Goal: Task Accomplishment & Management: Use online tool/utility

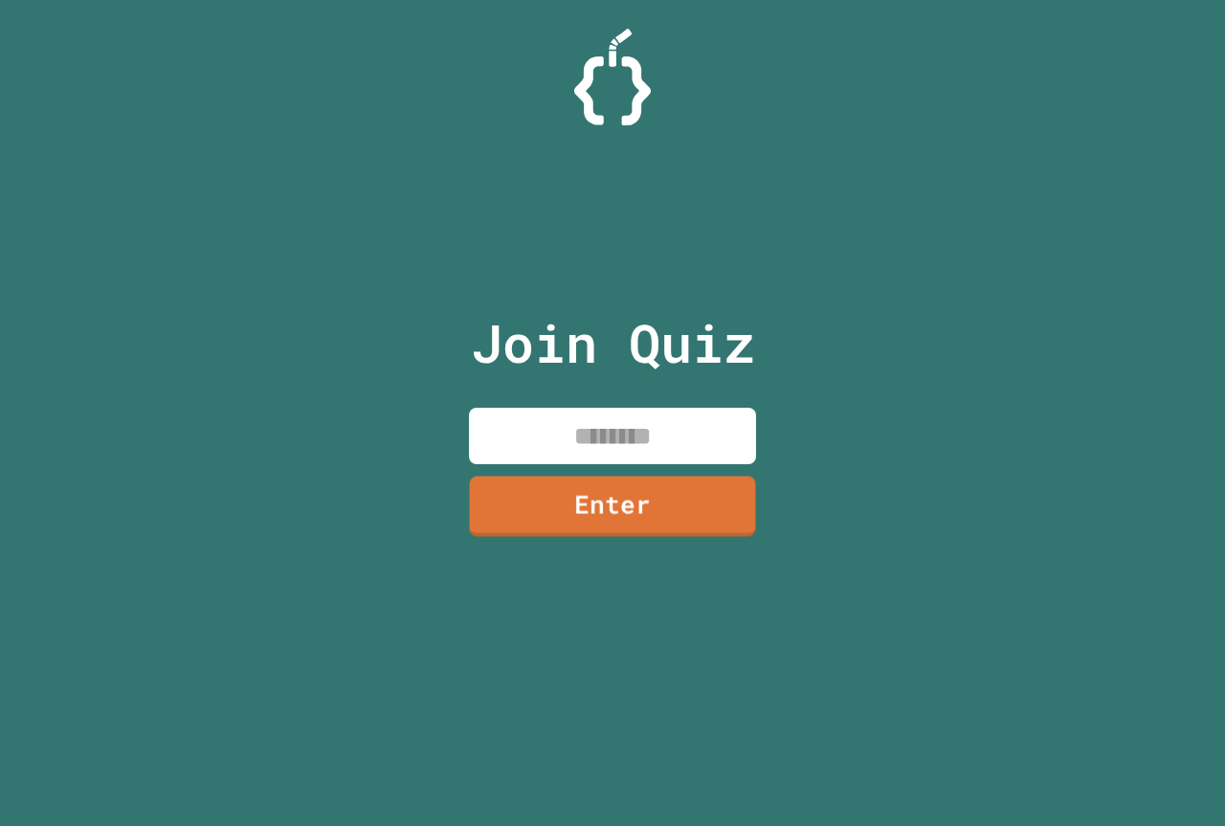
click at [627, 430] on input at bounding box center [612, 436] width 287 height 56
type input "********"
click at [611, 490] on link "Enter" at bounding box center [613, 504] width 290 height 63
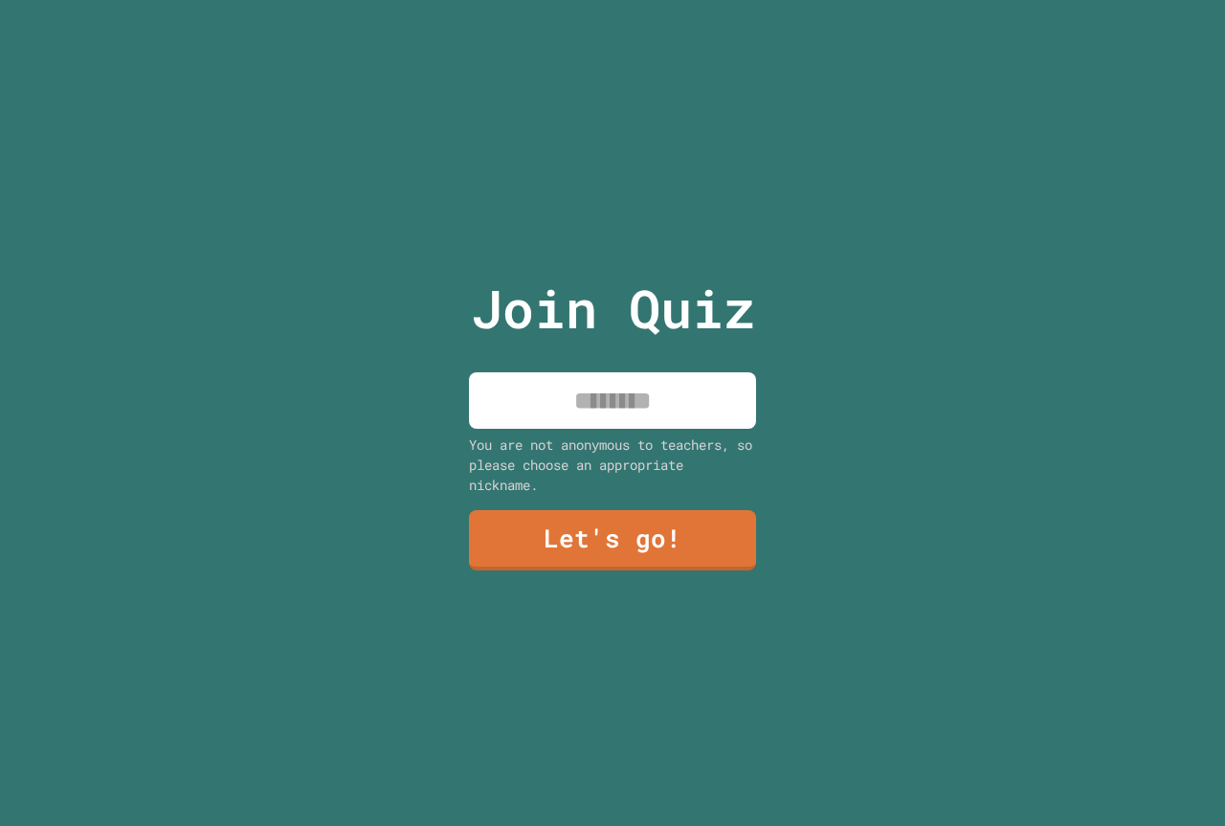
click at [661, 372] on input at bounding box center [612, 400] width 287 height 56
type input "*********"
click at [663, 530] on link "Let's go!" at bounding box center [612, 538] width 288 height 63
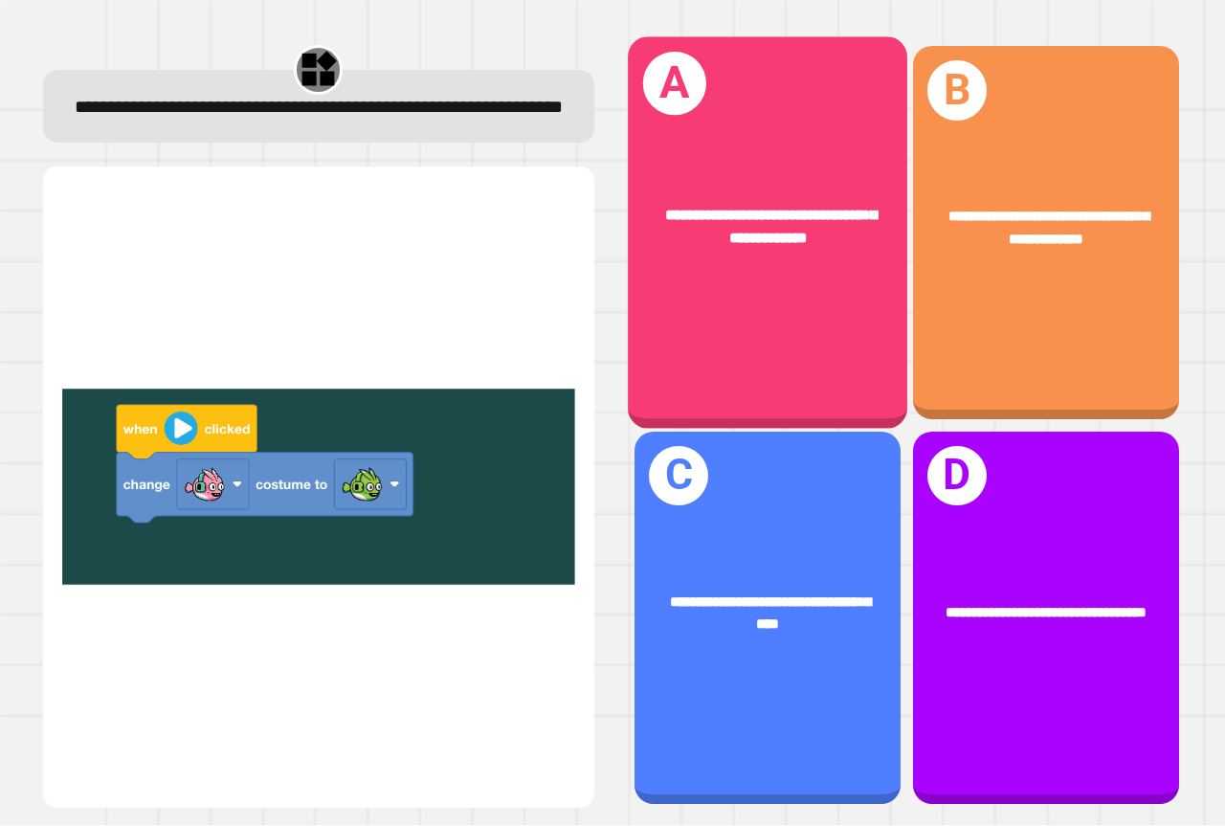
click at [773, 242] on div "**********" at bounding box center [768, 227] width 218 height 47
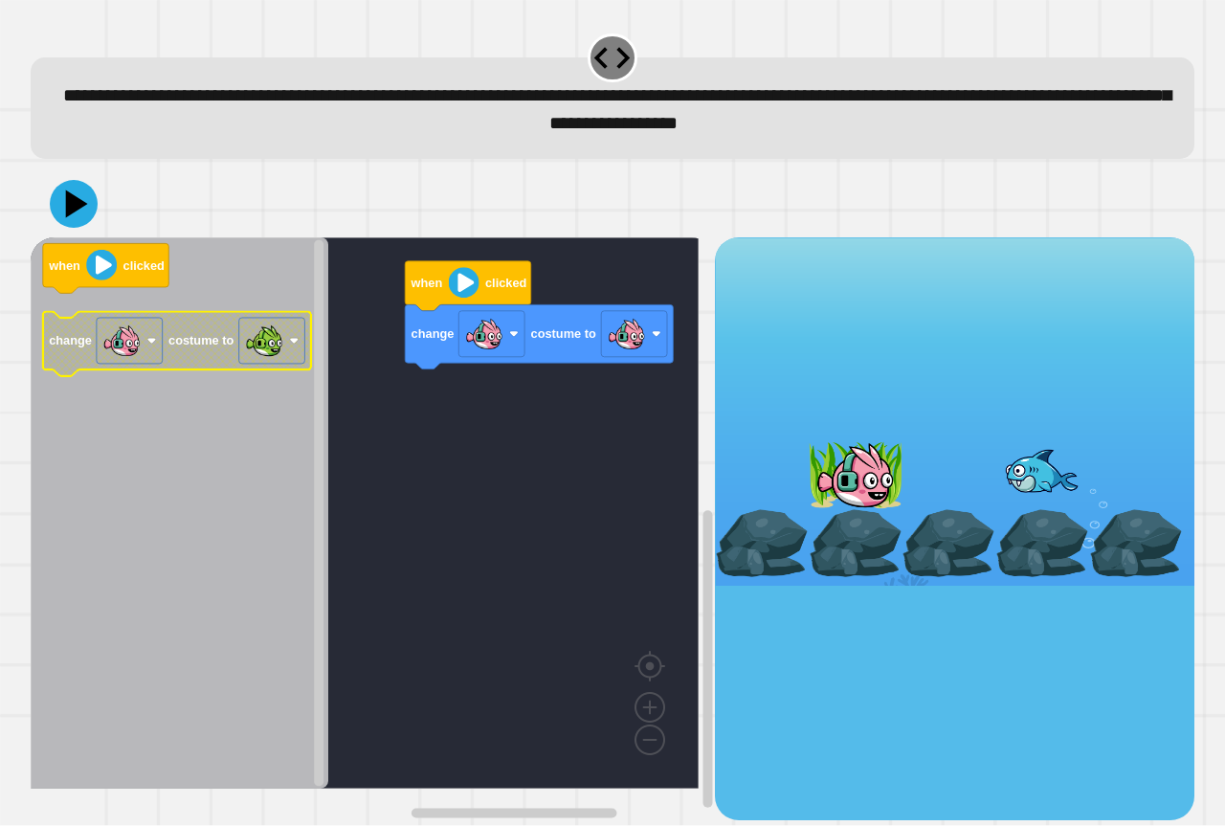
click at [213, 343] on text "costume to" at bounding box center [200, 341] width 65 height 14
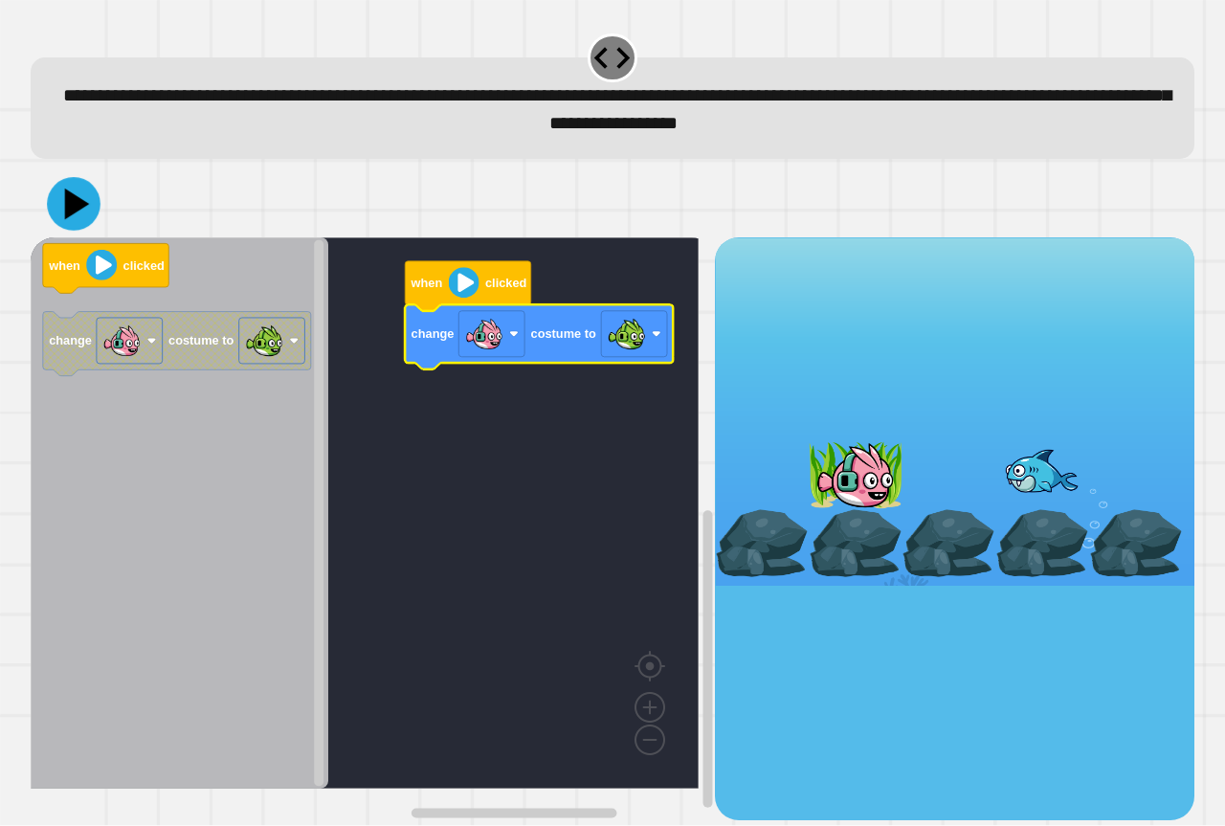
click at [92, 220] on icon at bounding box center [74, 205] width 54 height 54
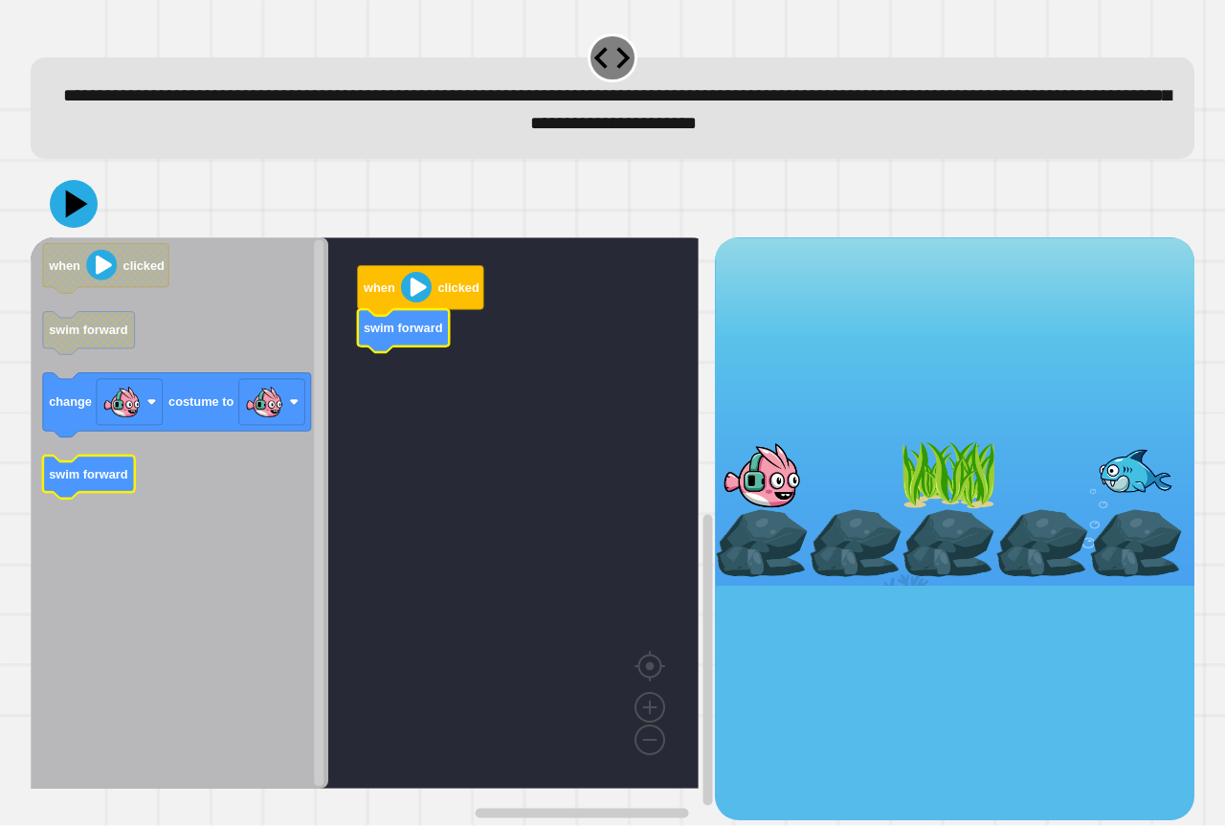
click at [219, 449] on icon "Blockly Workspace" at bounding box center [180, 512] width 298 height 551
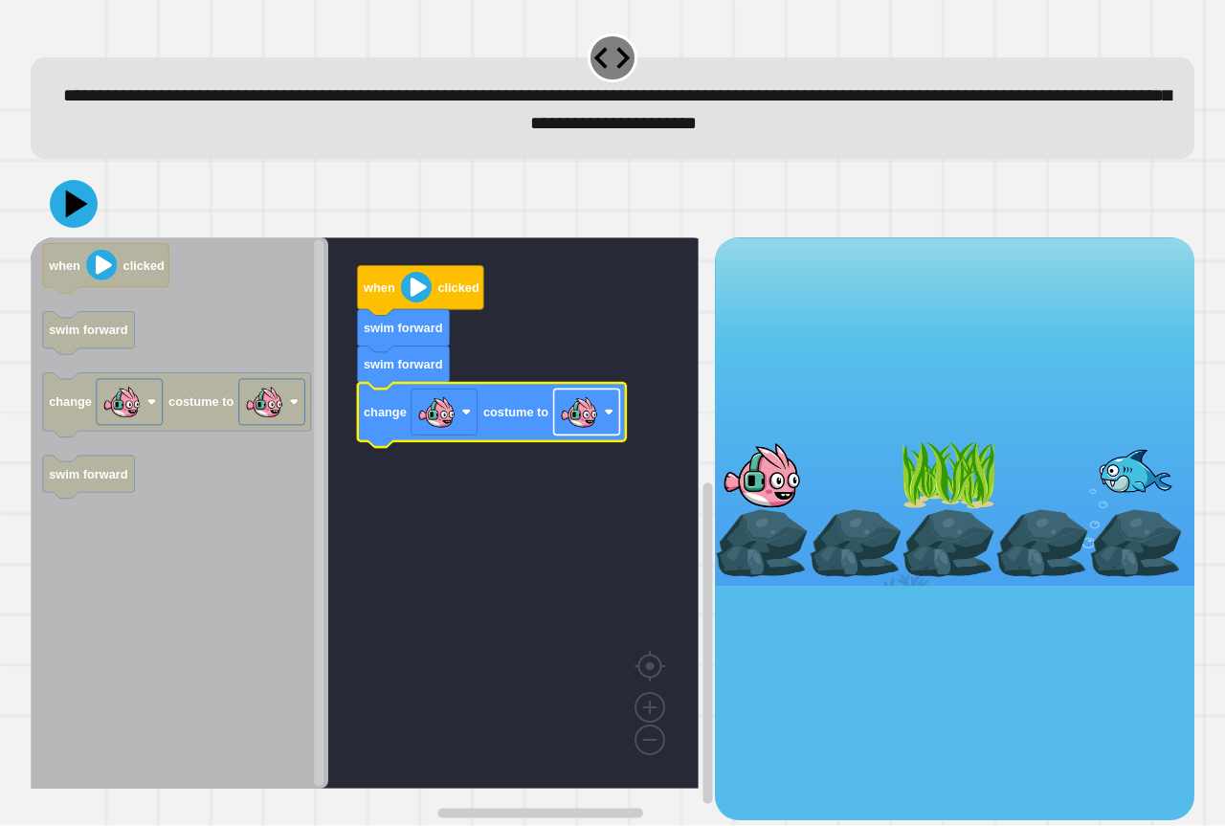
click at [557, 428] on rect "Blockly Workspace" at bounding box center [587, 413] width 66 height 46
click at [69, 215] on icon at bounding box center [77, 205] width 27 height 34
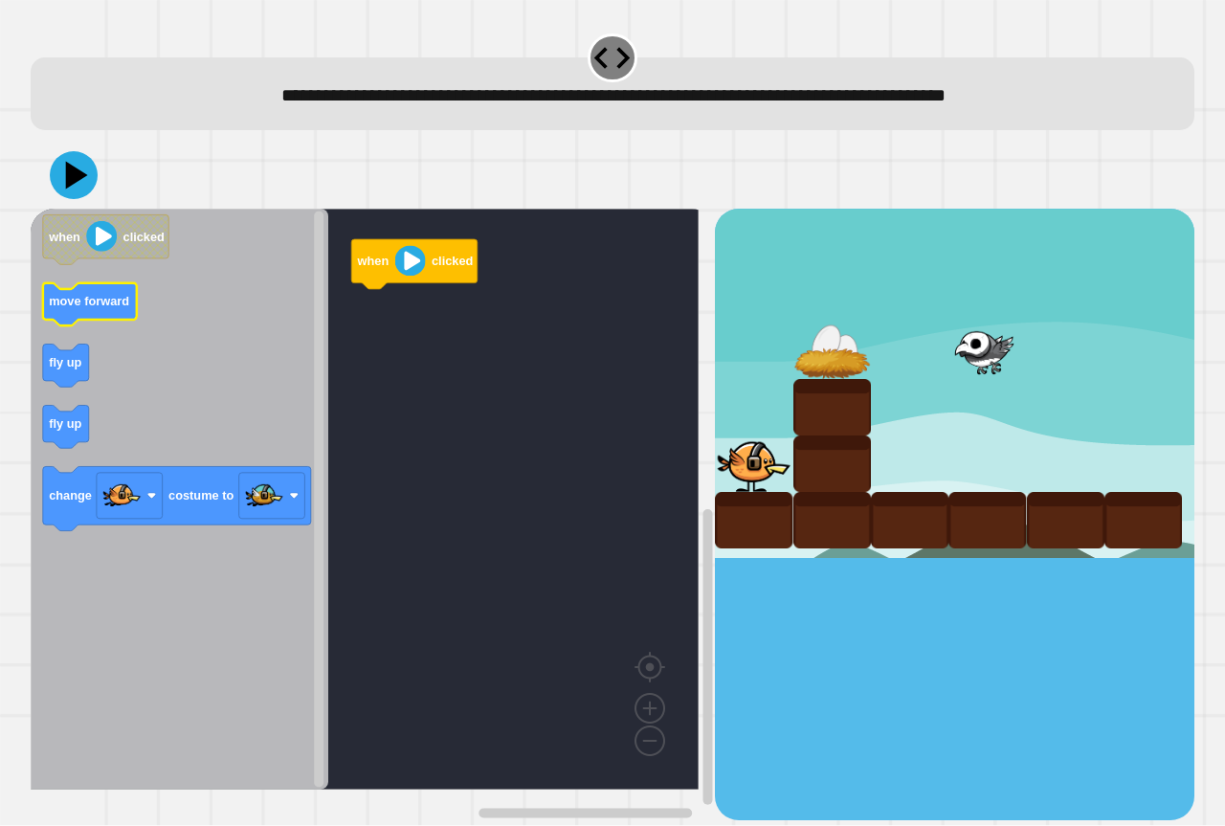
click at [74, 311] on icon "Blockly Workspace" at bounding box center [90, 304] width 94 height 43
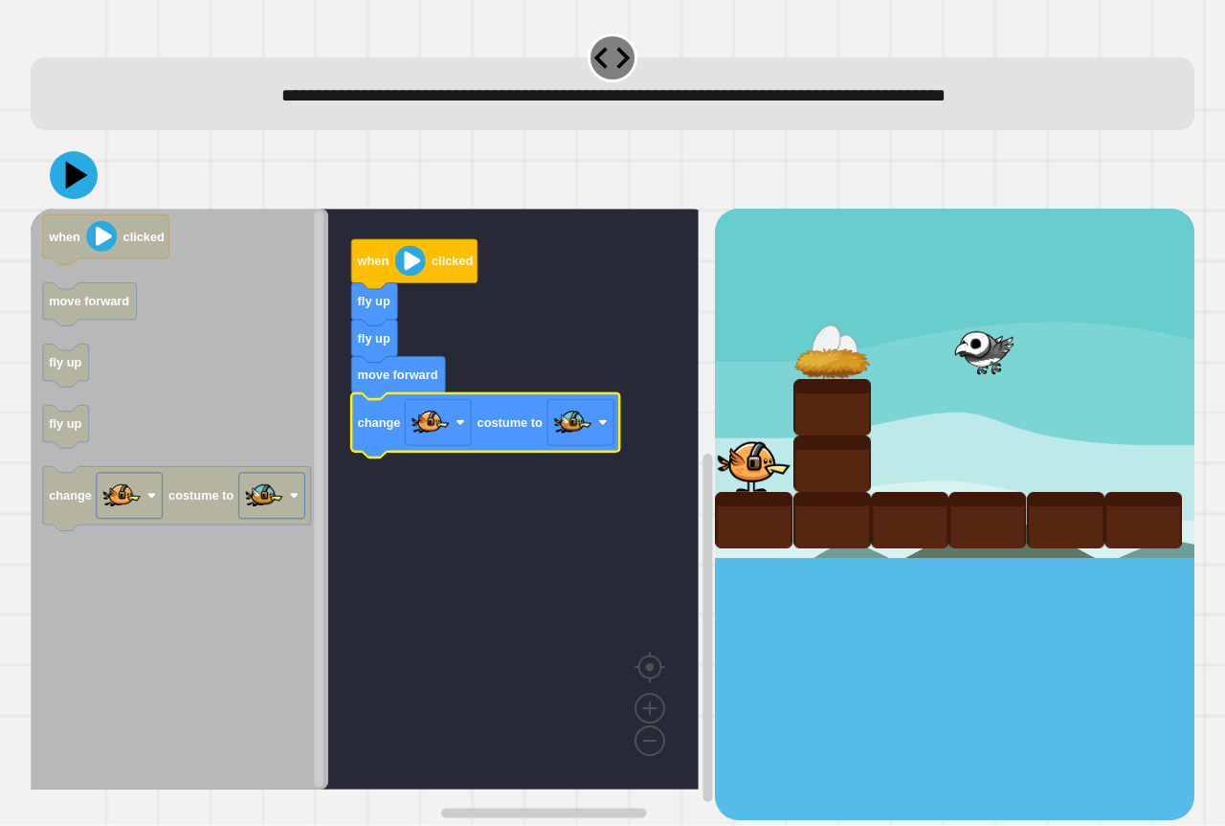
click at [583, 434] on image "Blockly Workspace" at bounding box center [573, 423] width 38 height 38
click at [366, 490] on rect "Blockly Workspace" at bounding box center [365, 499] width 668 height 581
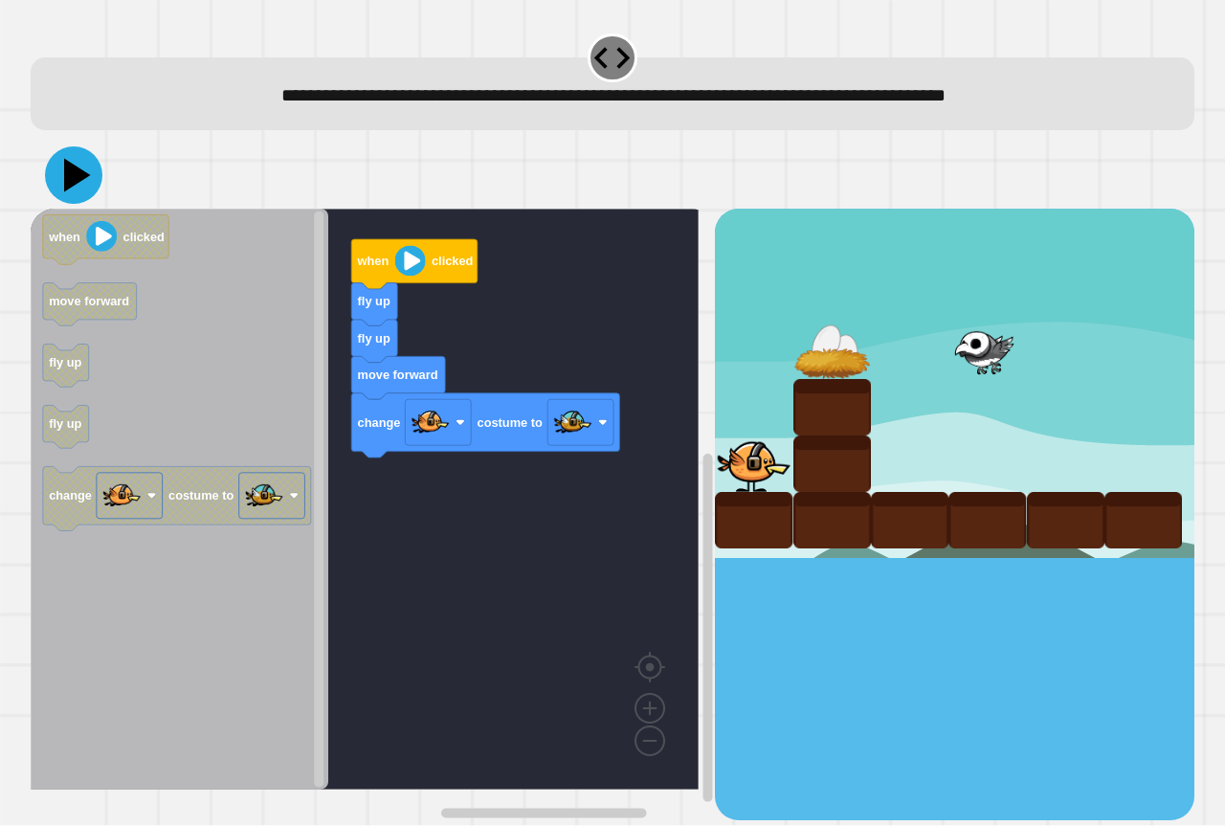
click at [53, 169] on icon at bounding box center [73, 174] width 57 height 57
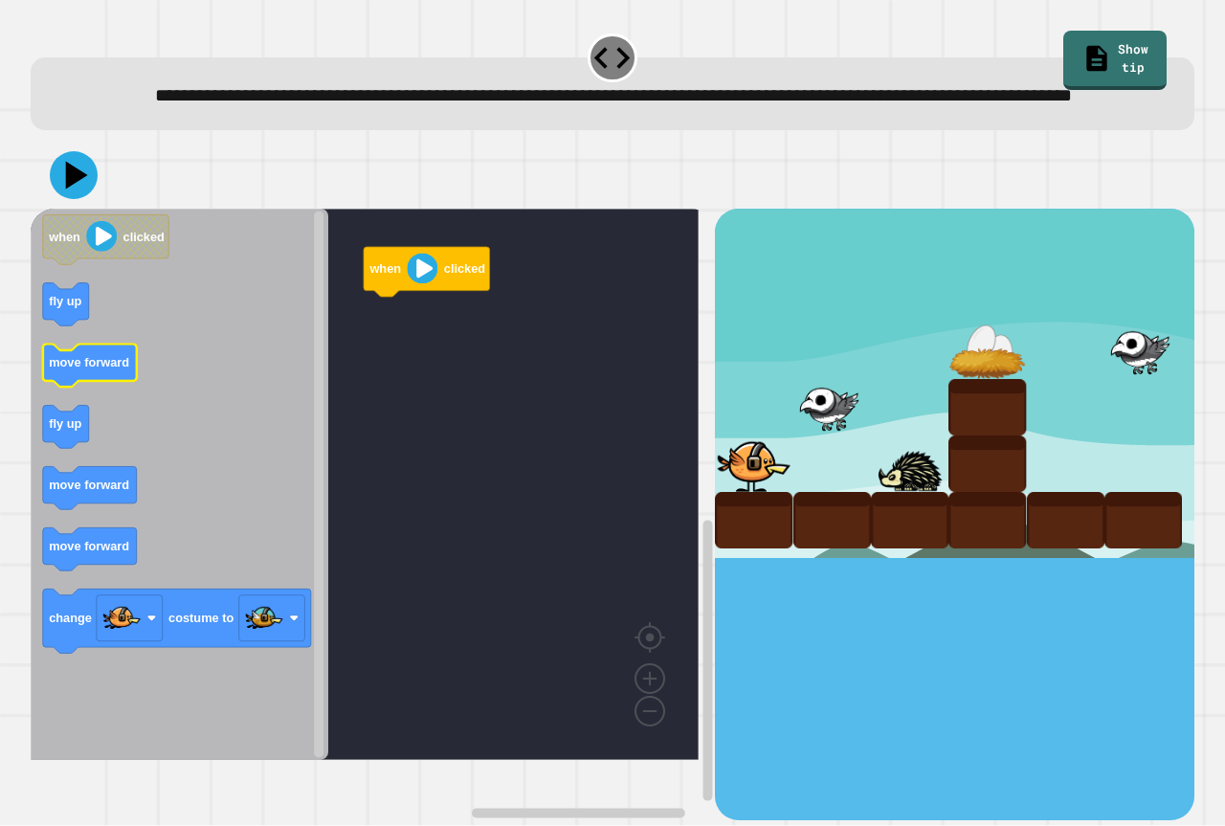
click at [101, 413] on g "when clicked fly up move forward fly up move forward move forward change costum…" at bounding box center [177, 434] width 268 height 438
click at [372, 368] on rect "Blockly Workspace" at bounding box center [365, 484] width 668 height 551
click at [134, 353] on icon "Blockly Workspace" at bounding box center [180, 484] width 298 height 551
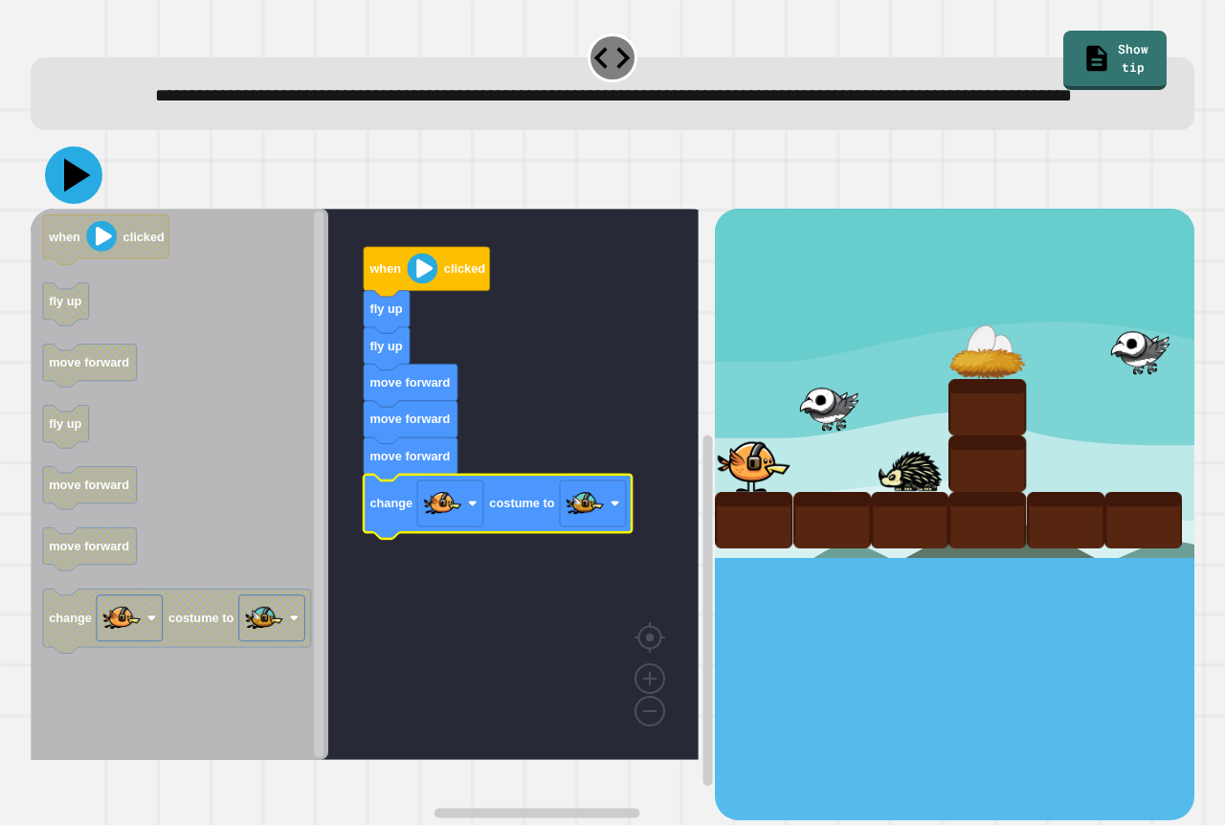
click at [75, 192] on icon at bounding box center [77, 176] width 27 height 34
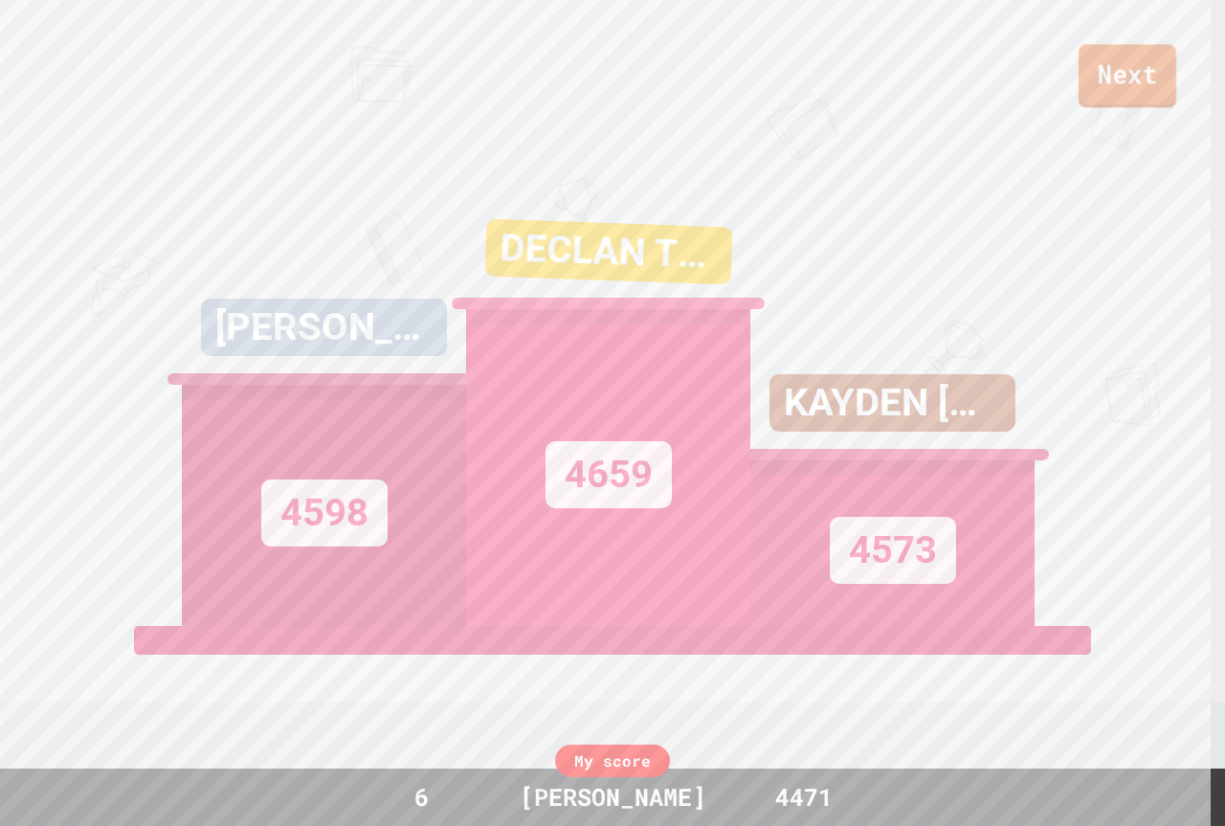
click at [1112, 57] on link "Next" at bounding box center [1128, 75] width 98 height 63
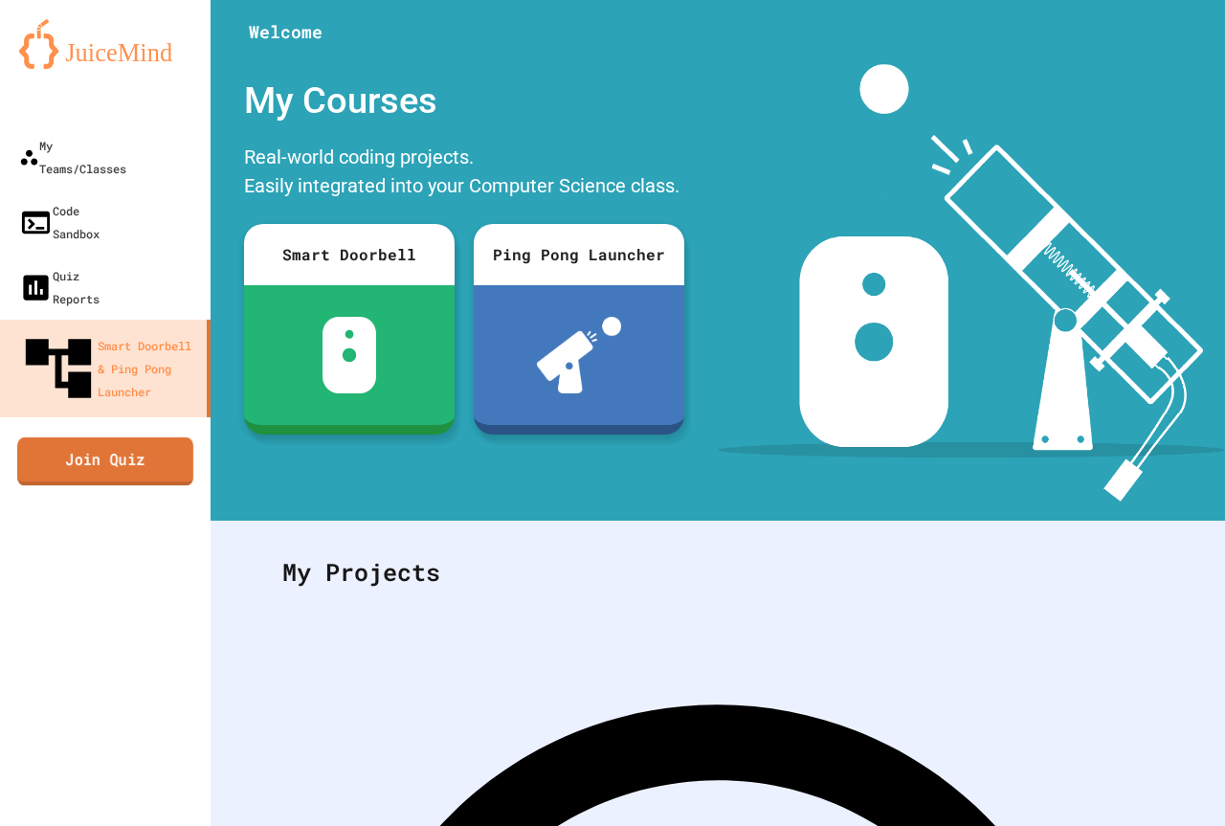
click at [107, 438] on link "Join Quiz" at bounding box center [105, 462] width 176 height 48
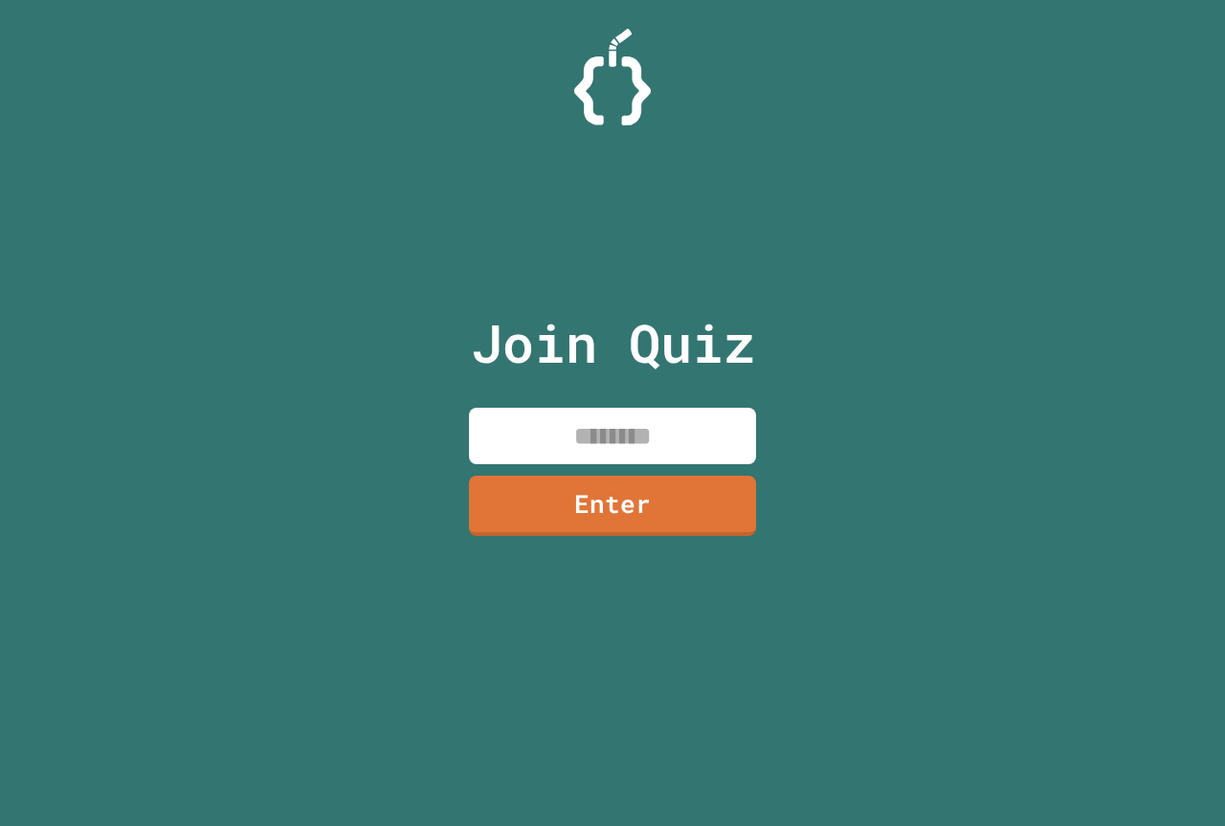
click at [575, 416] on input at bounding box center [612, 436] width 287 height 56
type input "********"
click at [504, 544] on div "Join Quiz ******** Enter" at bounding box center [613, 413] width 323 height 730
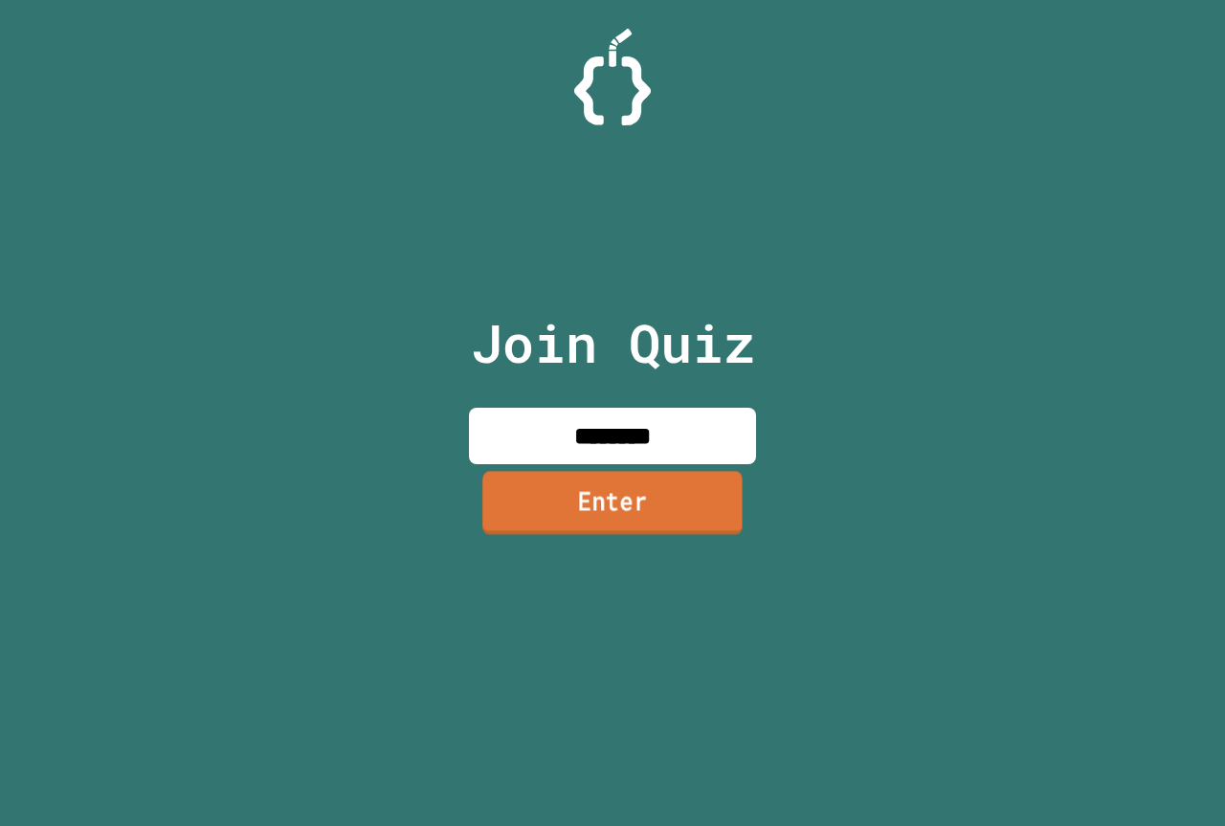
click at [530, 526] on link "Enter" at bounding box center [613, 502] width 260 height 63
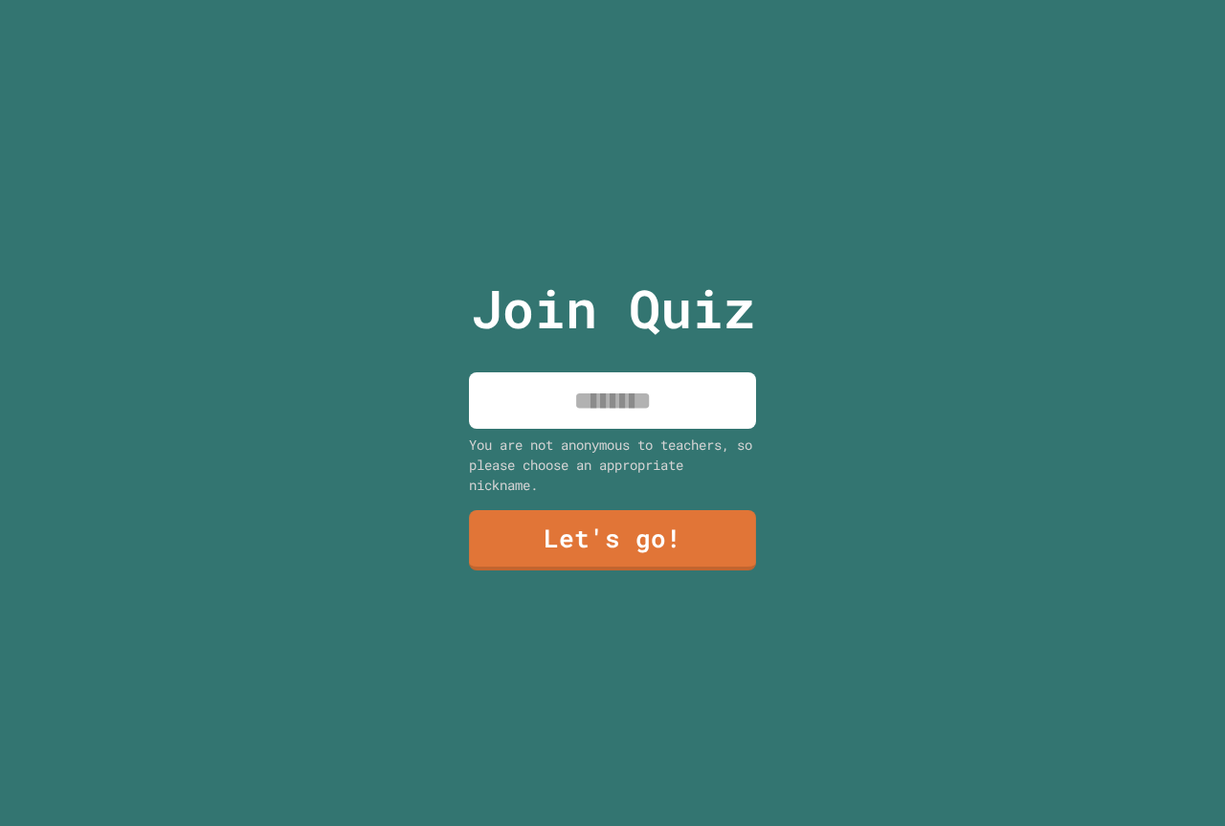
click at [541, 389] on input at bounding box center [612, 400] width 287 height 56
type input "********"
click at [702, 534] on link "Let's go!" at bounding box center [612, 538] width 283 height 63
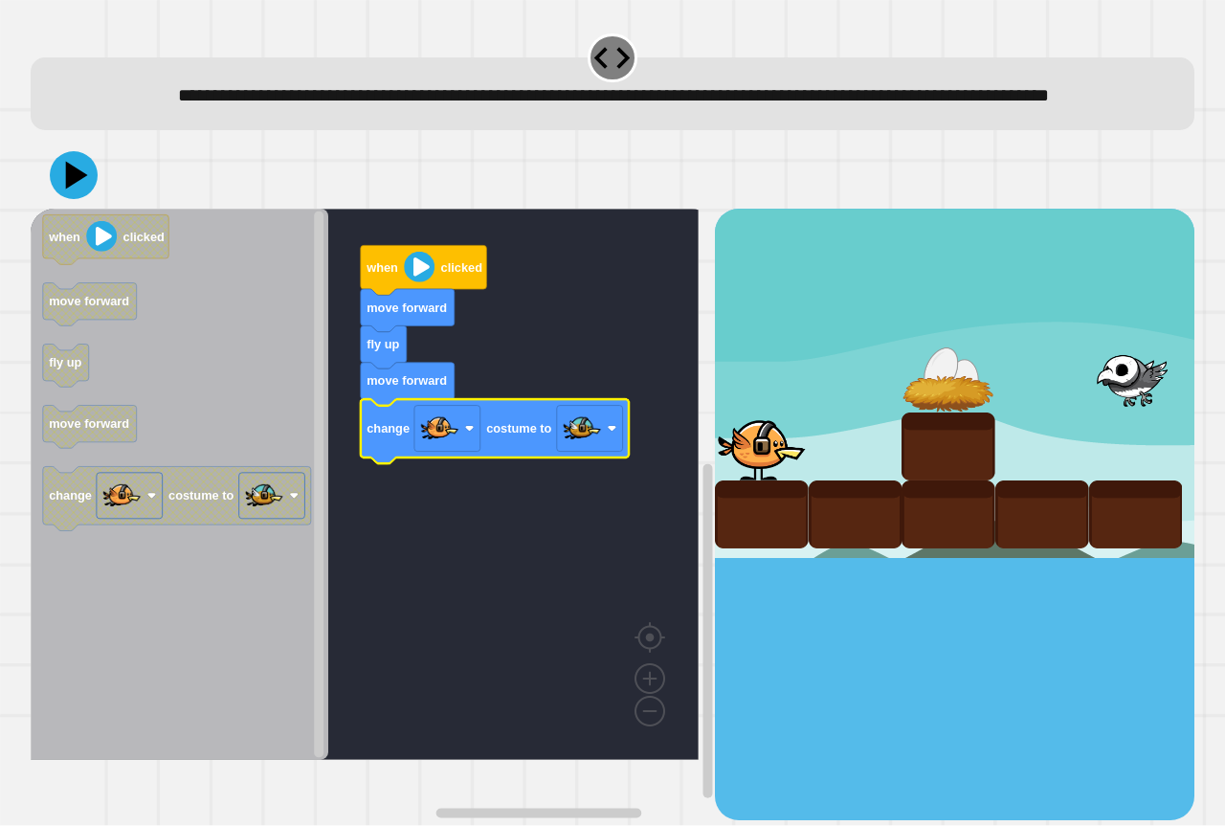
click at [79, 190] on icon at bounding box center [77, 176] width 22 height 28
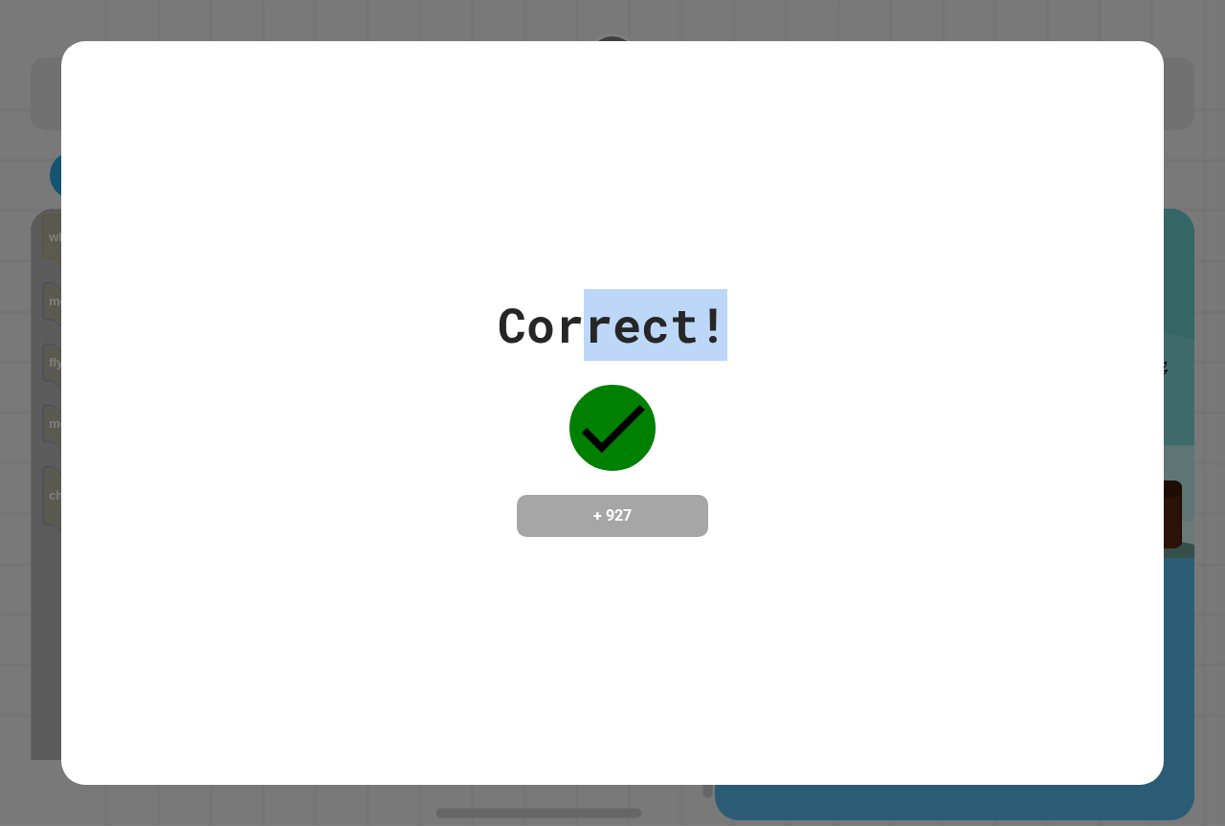
drag, startPoint x: 564, startPoint y: 329, endPoint x: 903, endPoint y: 333, distance: 338.9
click at [908, 336] on div "Correct! + 927" at bounding box center [612, 413] width 1103 height 248
drag, startPoint x: 648, startPoint y: 413, endPoint x: 977, endPoint y: 411, distance: 329.3
click at [980, 411] on div "Correct! + 927" at bounding box center [612, 413] width 1103 height 248
drag, startPoint x: 495, startPoint y: 326, endPoint x: 722, endPoint y: 351, distance: 228.4
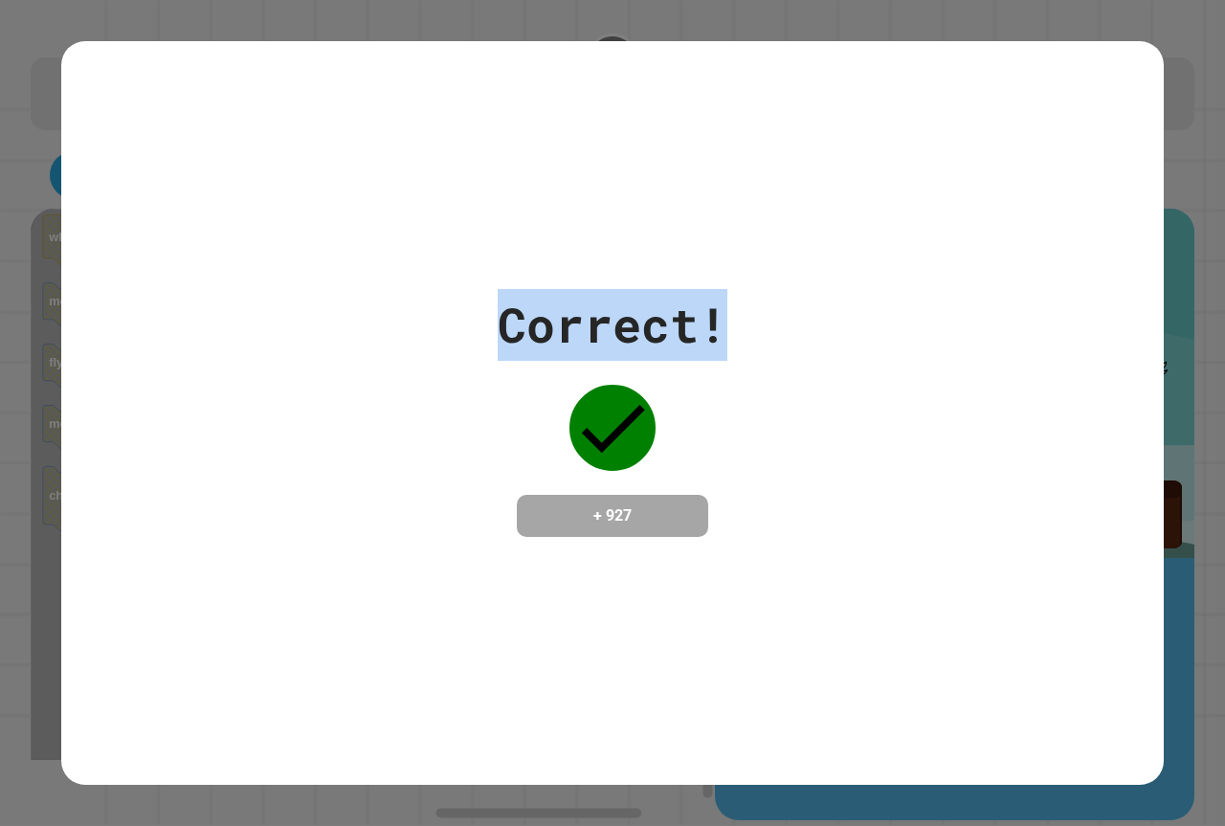
click at [1132, 385] on div "Correct! + 927" at bounding box center [612, 413] width 1103 height 248
click at [655, 329] on div "Correct!" at bounding box center [613, 325] width 230 height 72
drag, startPoint x: 689, startPoint y: 325, endPoint x: 1224, endPoint y: 333, distance: 535.2
click at [1224, 333] on div "**********" at bounding box center [612, 413] width 1225 height 826
click at [404, 323] on div "Correct! + 927" at bounding box center [612, 413] width 1103 height 248
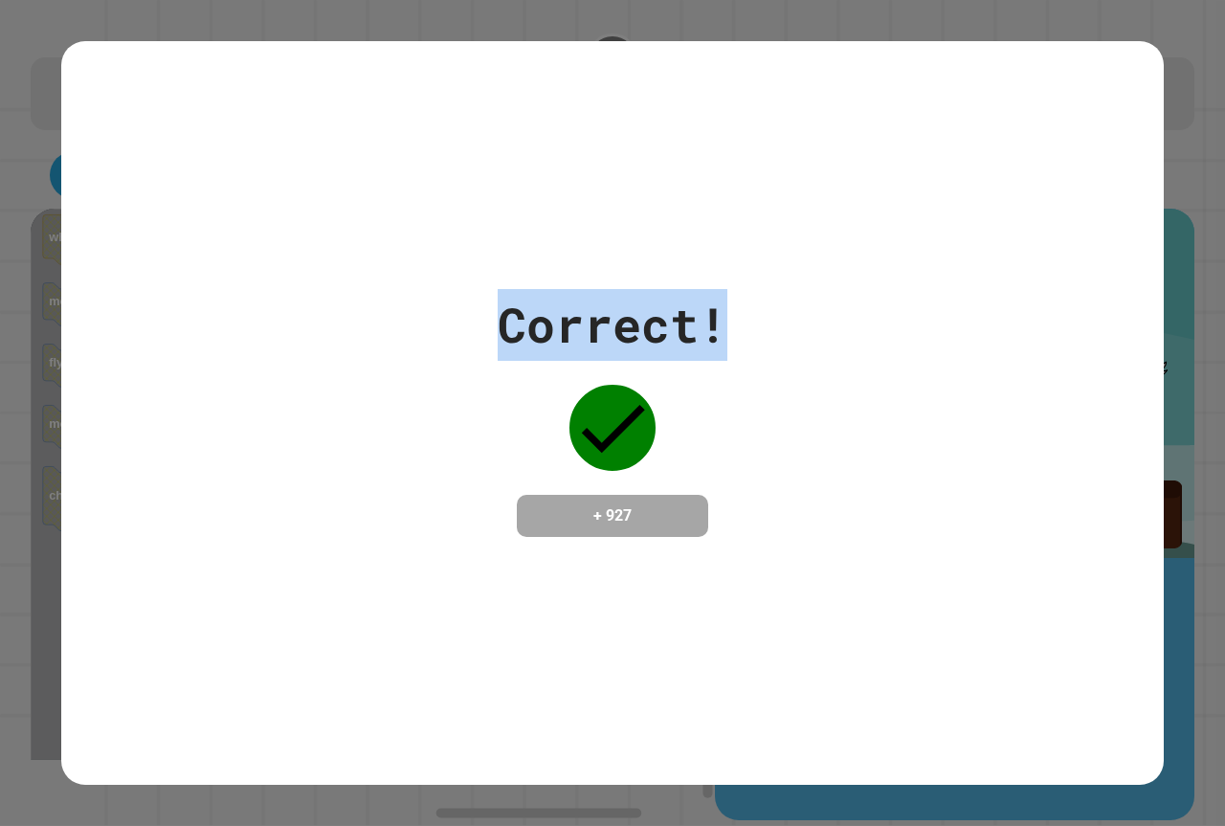
drag, startPoint x: 404, startPoint y: 369, endPoint x: 795, endPoint y: 369, distance: 390.6
click at [795, 369] on div "Correct! + 927" at bounding box center [612, 413] width 1103 height 248
click at [706, 289] on div "Correct!" at bounding box center [613, 325] width 230 height 72
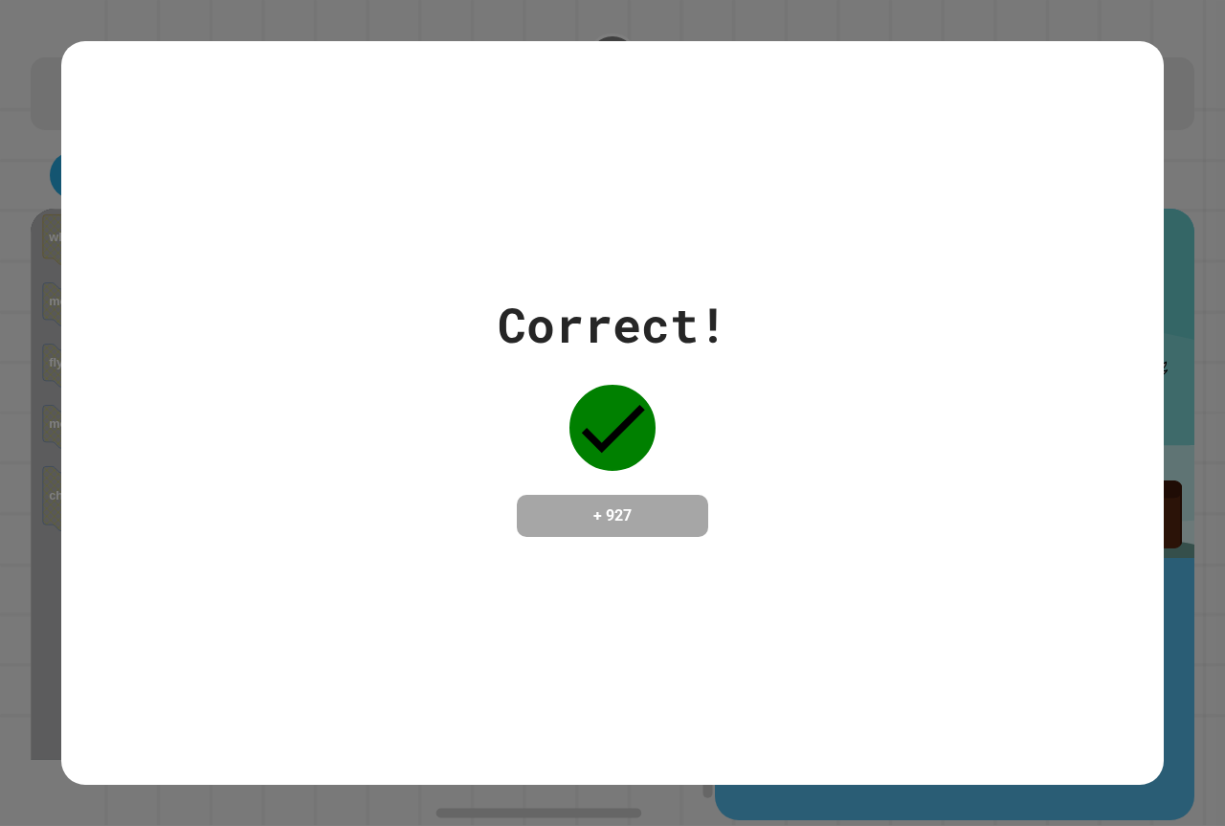
drag, startPoint x: 763, startPoint y: 381, endPoint x: 871, endPoint y: 342, distance: 115.1
click at [925, 341] on div "Correct! + 927" at bounding box center [612, 413] width 1103 height 248
drag, startPoint x: 699, startPoint y: 339, endPoint x: 817, endPoint y: 327, distance: 118.3
click at [817, 327] on div "Correct! + 927" at bounding box center [612, 413] width 1103 height 248
click at [708, 325] on div "Correct!" at bounding box center [613, 325] width 230 height 72
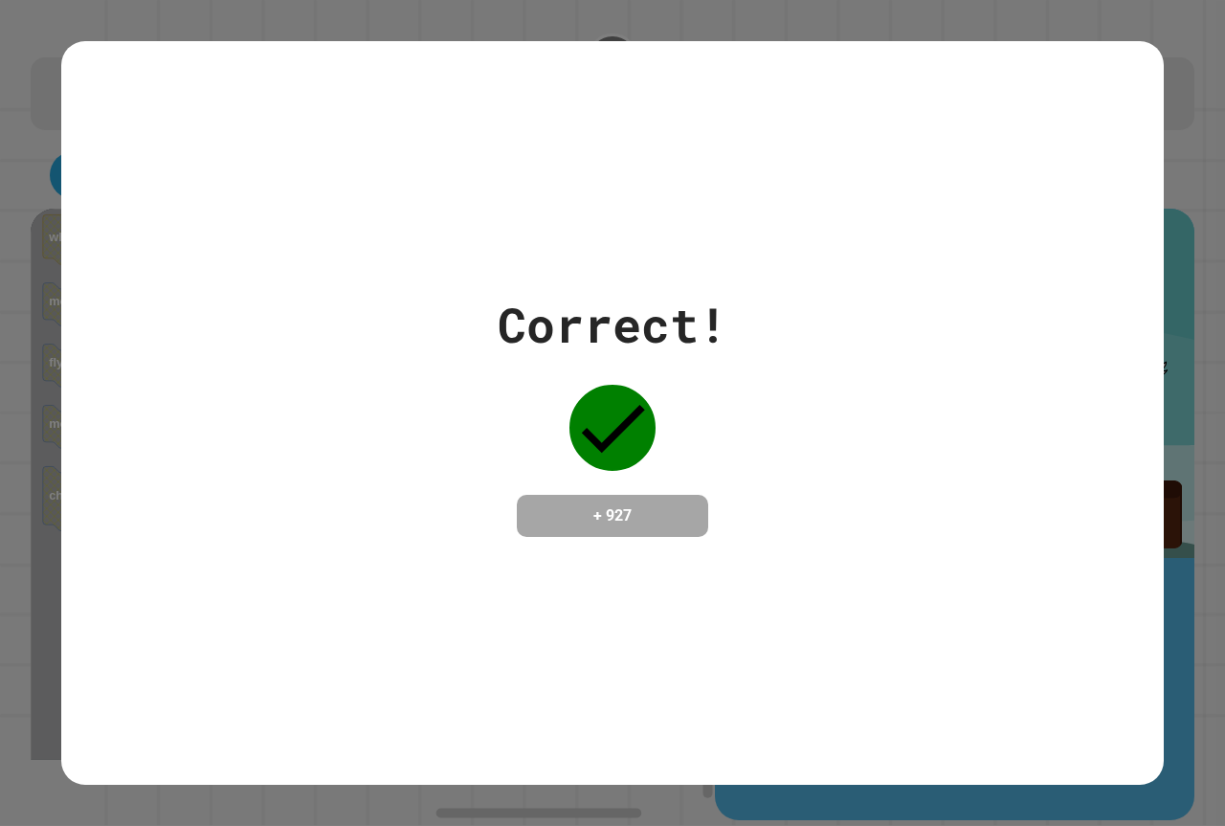
click at [707, 324] on div "Correct!" at bounding box center [613, 325] width 230 height 72
click at [703, 324] on div "Correct!" at bounding box center [613, 325] width 230 height 72
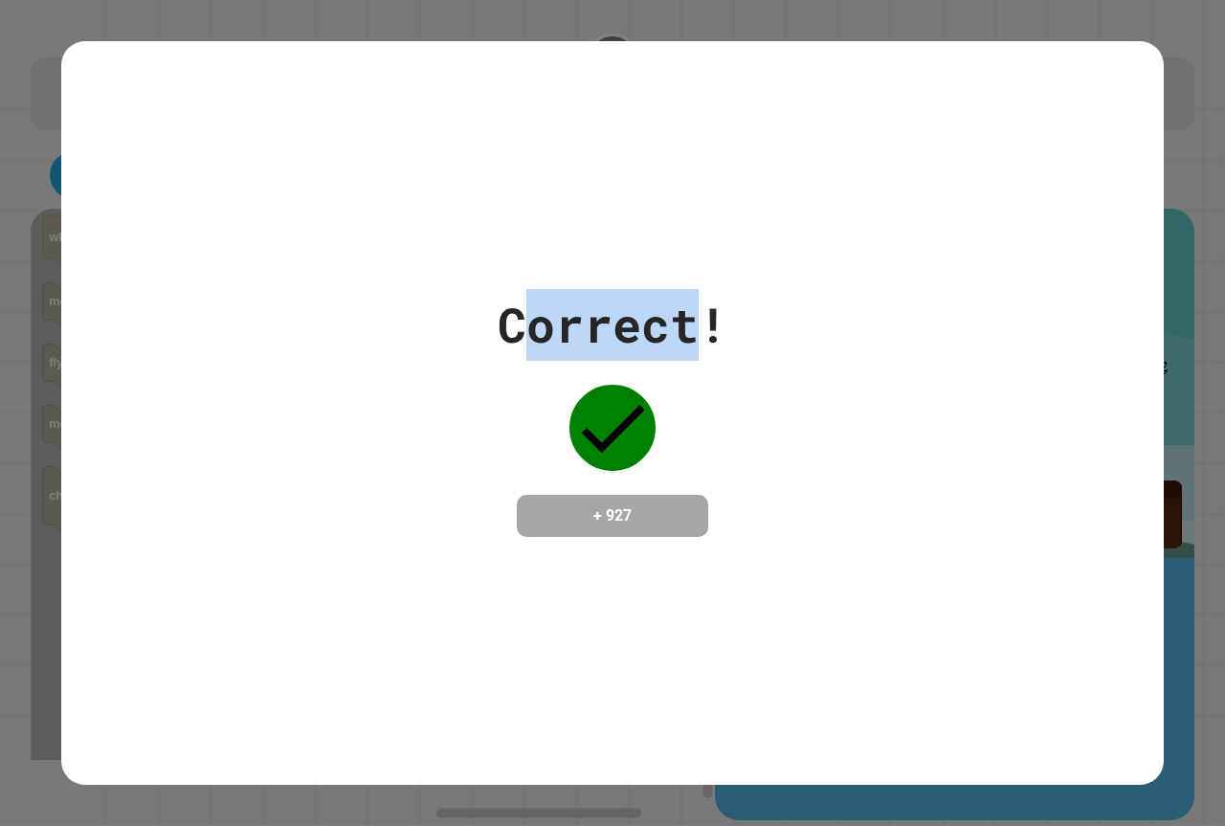
drag, startPoint x: 706, startPoint y: 318, endPoint x: 507, endPoint y: 303, distance: 198.8
click at [507, 303] on div "Correct!" at bounding box center [613, 325] width 230 height 72
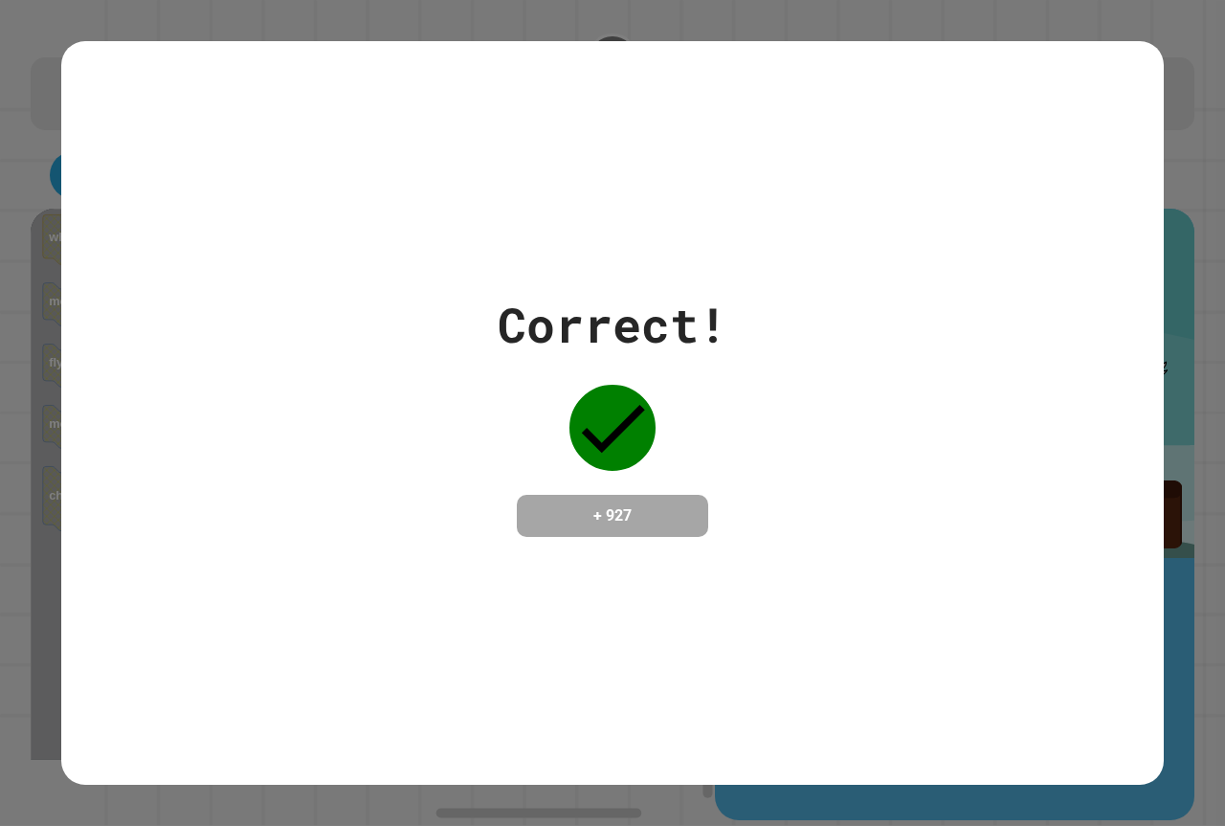
click at [752, 236] on div "Correct! + 927" at bounding box center [612, 413] width 1103 height 744
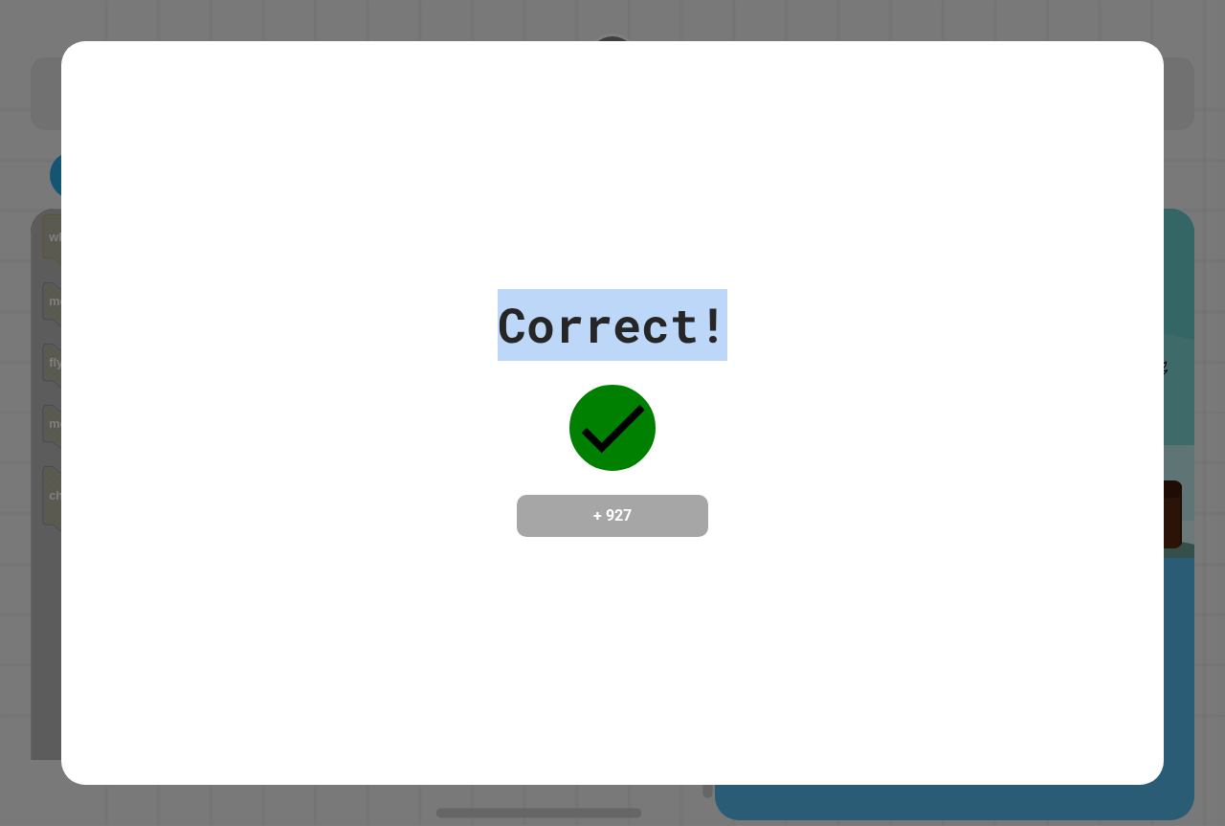
drag, startPoint x: 711, startPoint y: 310, endPoint x: 483, endPoint y: 287, distance: 230.0
click at [483, 289] on div "Correct! + 927" at bounding box center [612, 413] width 1103 height 248
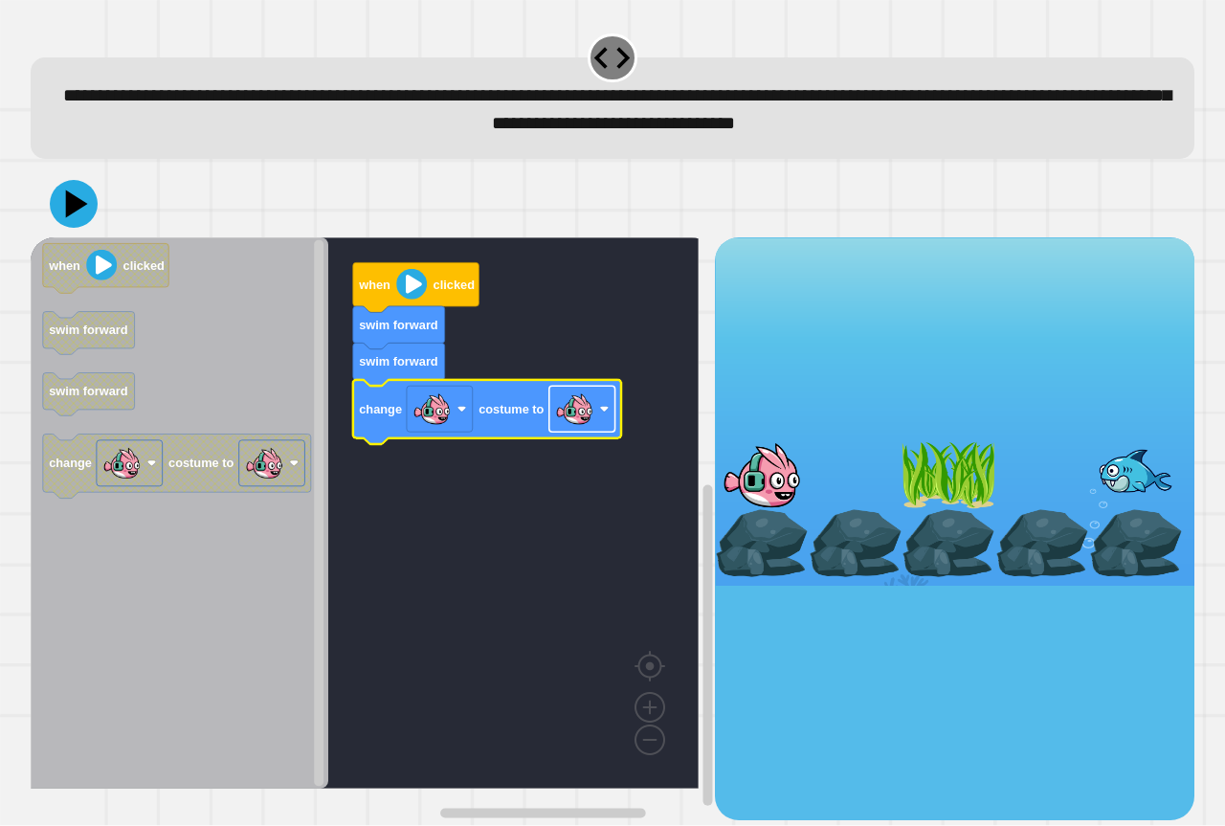
click at [563, 425] on image "Blockly Workspace" at bounding box center [574, 410] width 38 height 38
click at [89, 217] on icon at bounding box center [73, 203] width 57 height 57
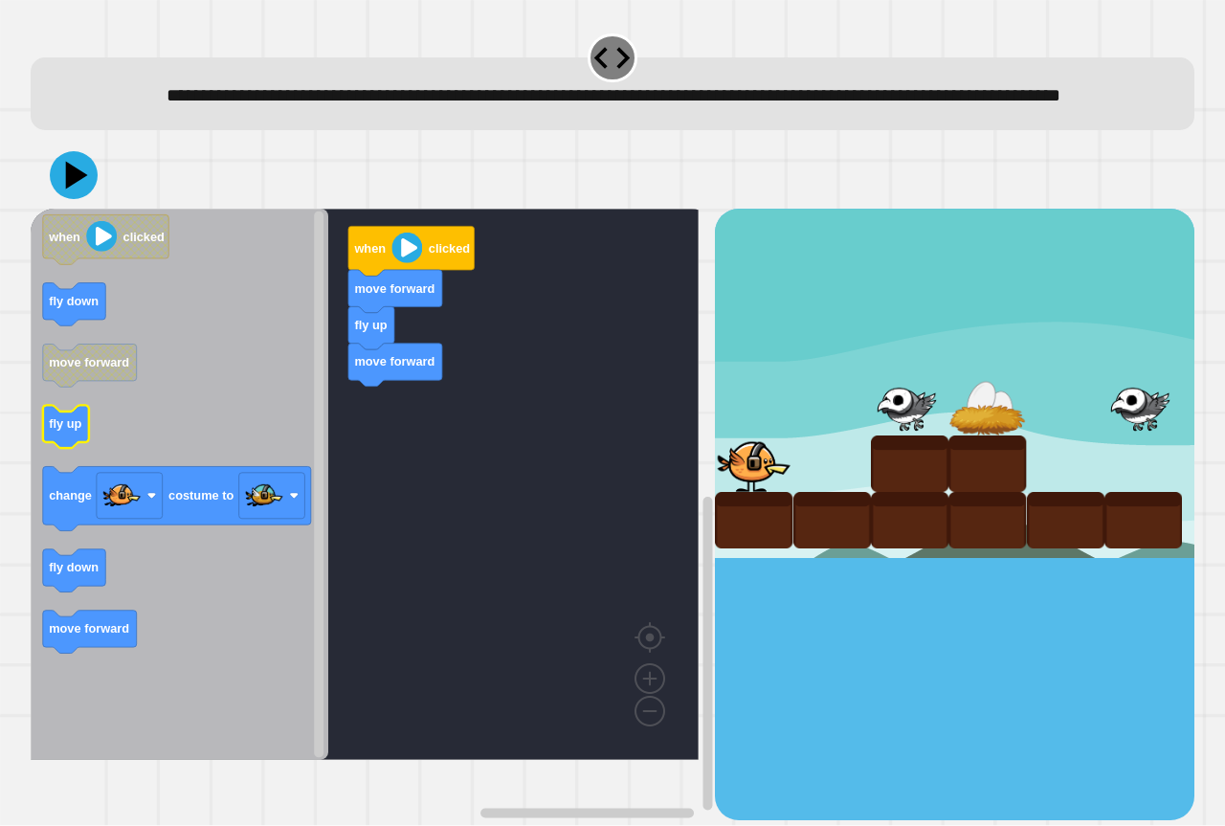
click at [77, 449] on icon "Blockly Workspace" at bounding box center [66, 427] width 46 height 43
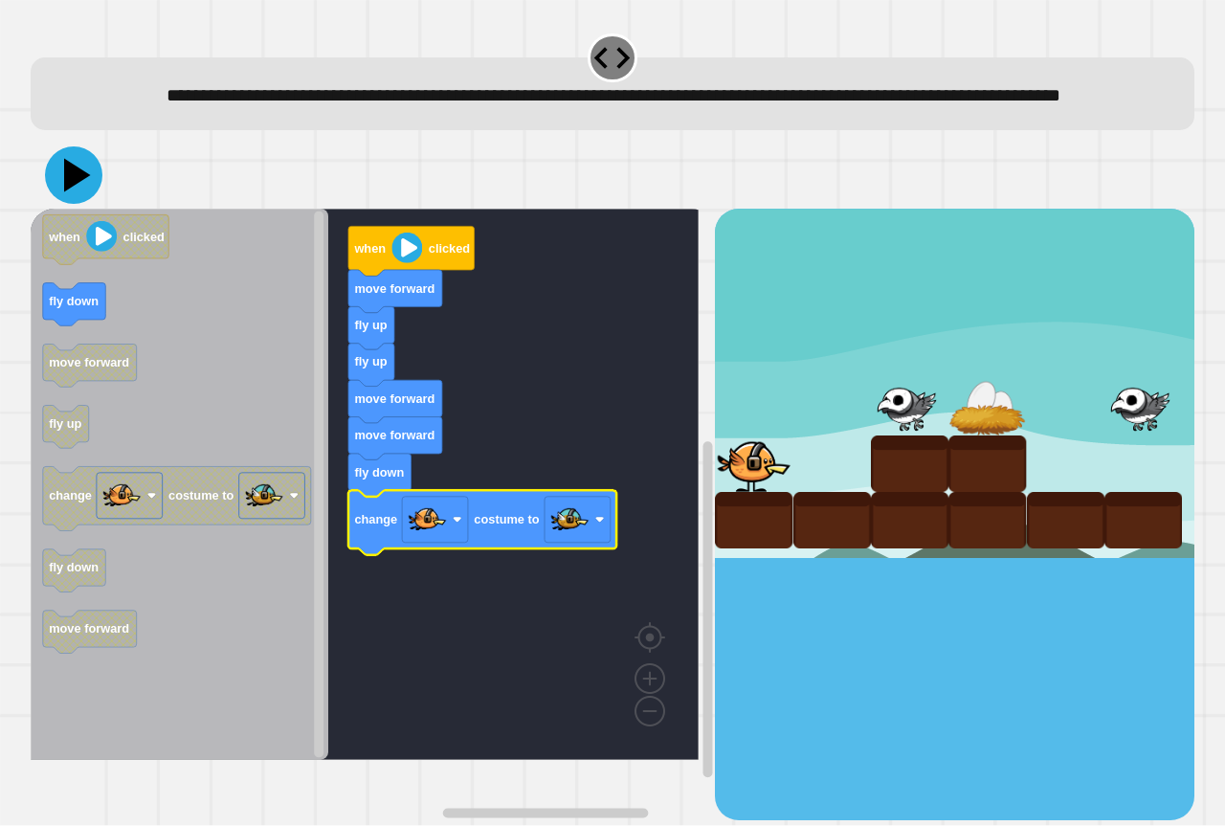
click at [58, 204] on icon at bounding box center [73, 174] width 57 height 57
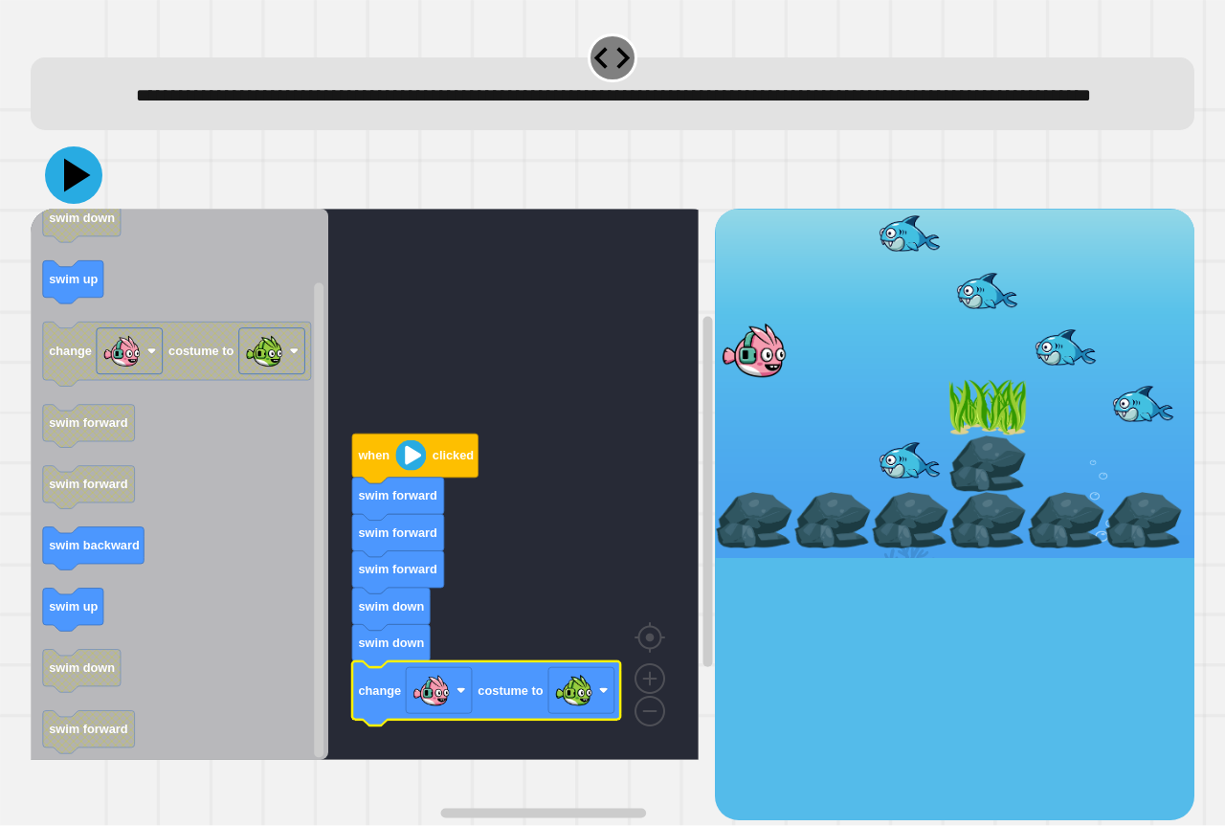
click at [79, 204] on icon at bounding box center [73, 174] width 57 height 57
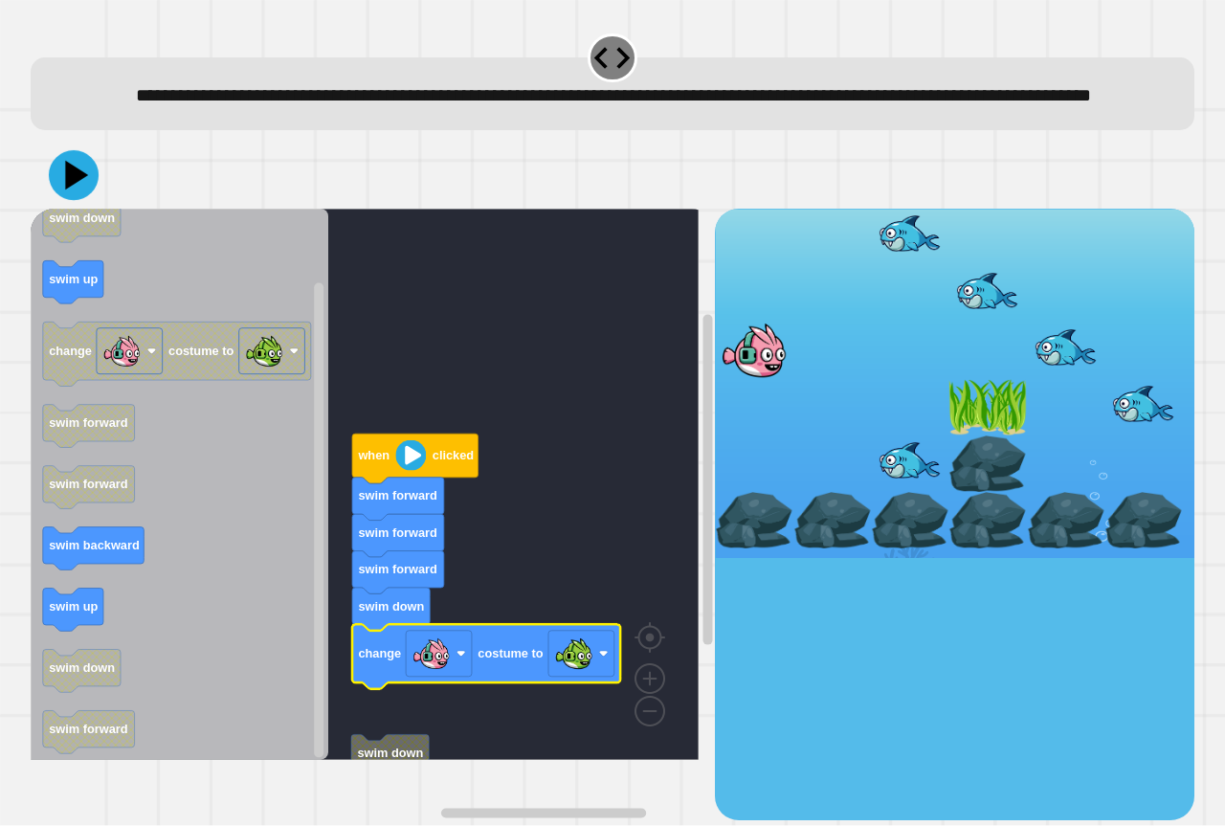
click at [79, 200] on icon at bounding box center [74, 175] width 50 height 50
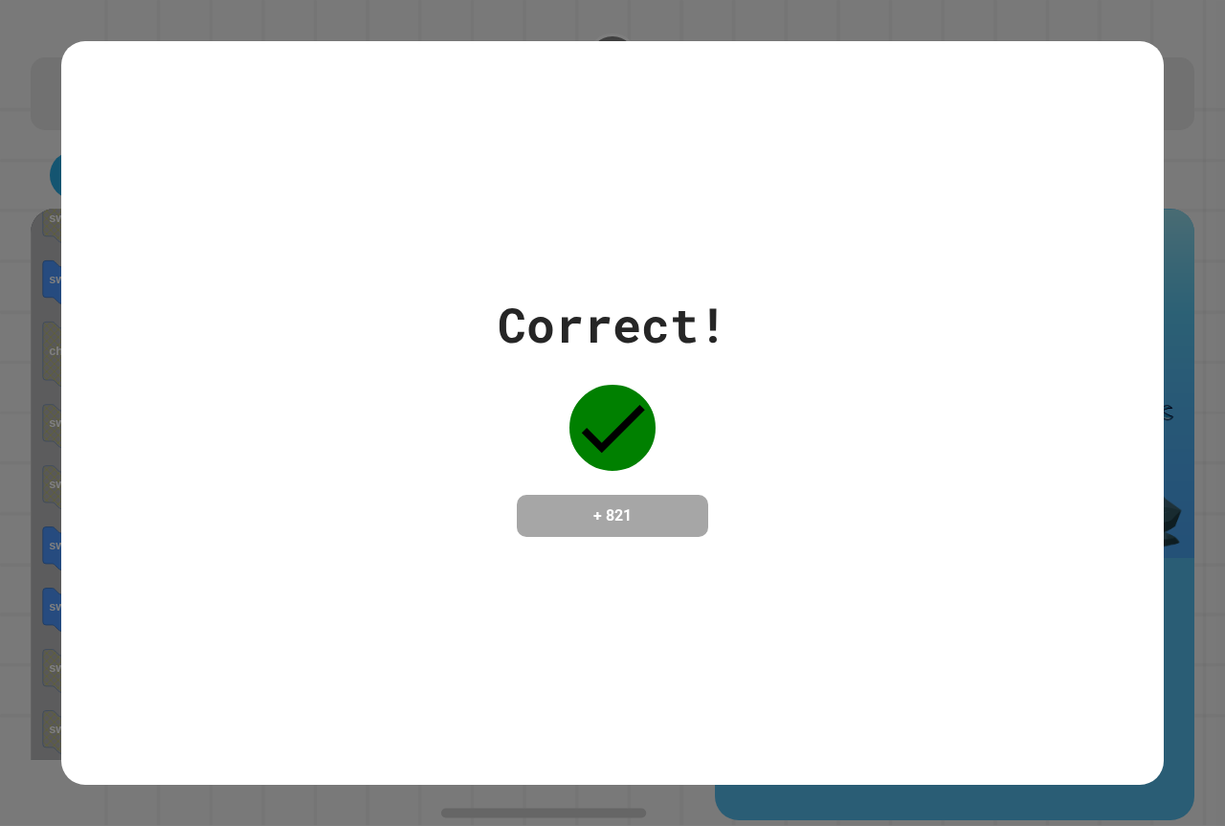
click at [567, 335] on div "Correct!" at bounding box center [613, 325] width 230 height 72
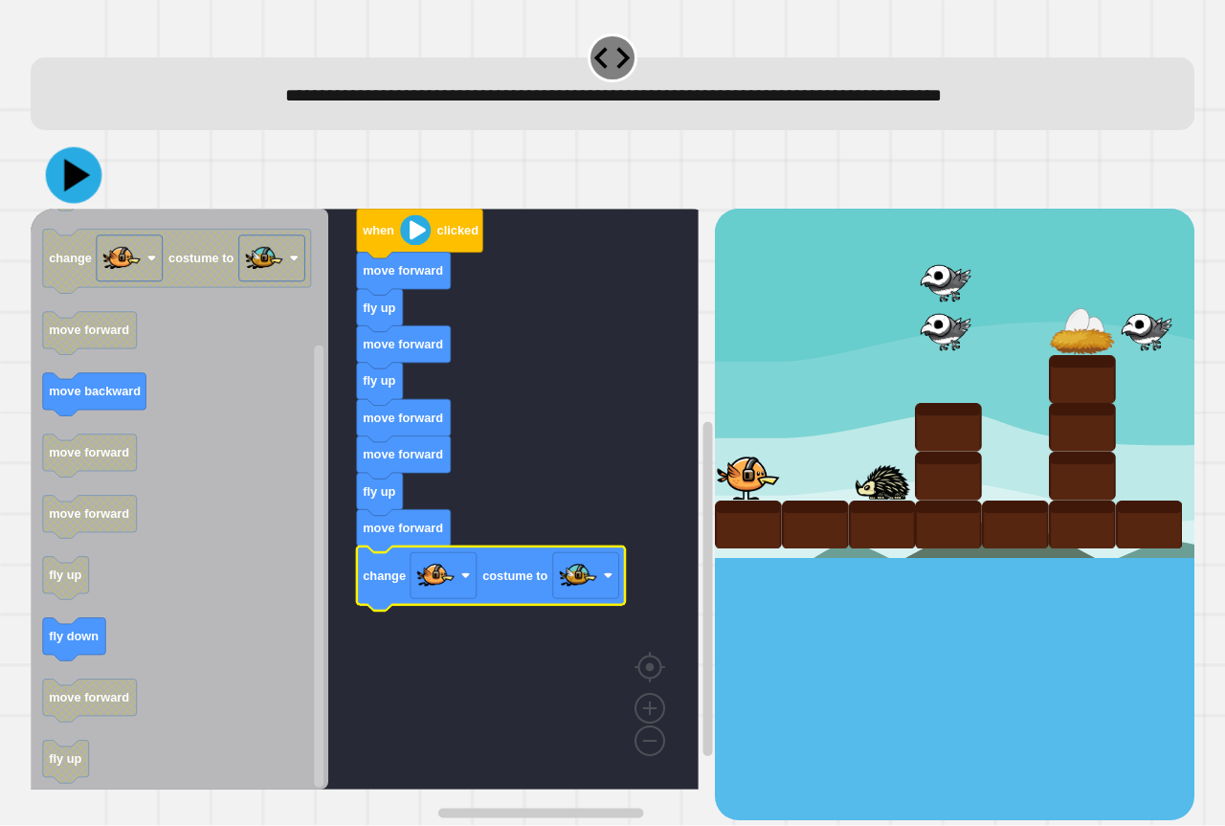
click at [66, 173] on icon at bounding box center [77, 175] width 26 height 33
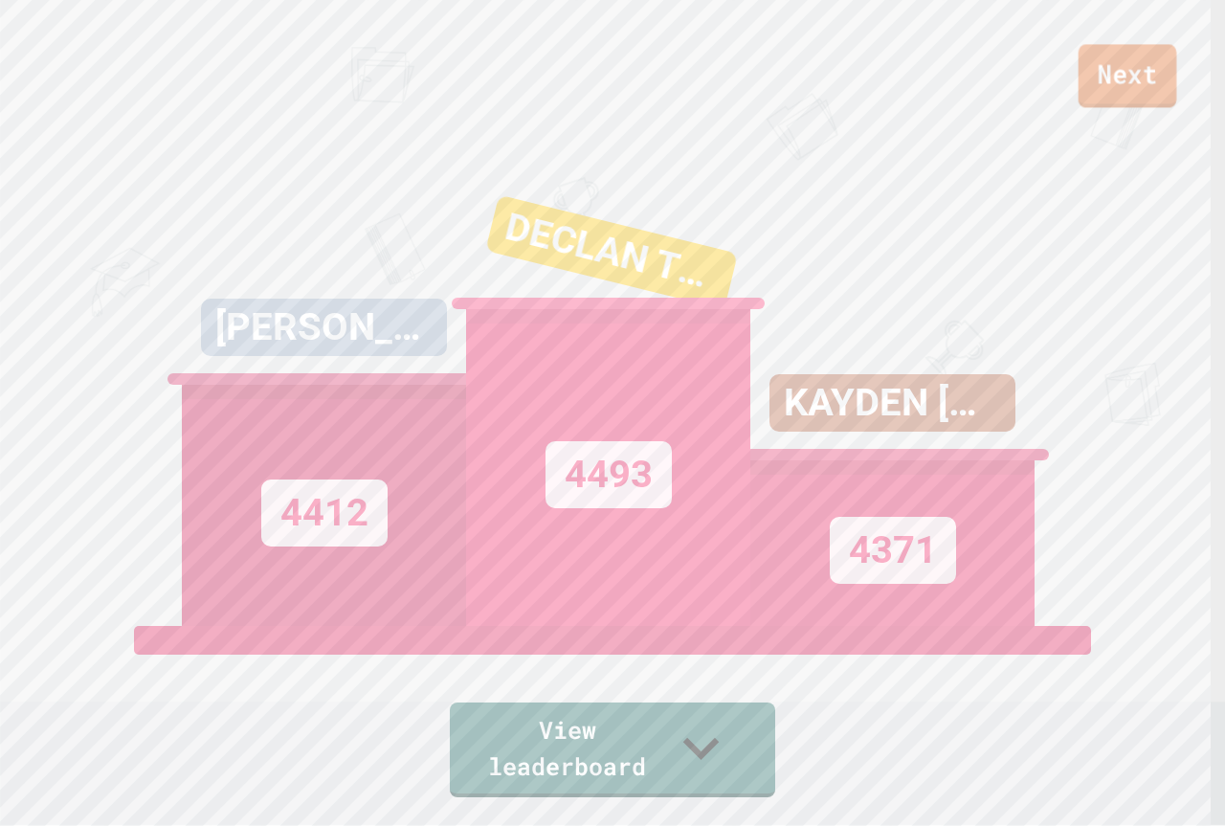
click at [1102, 82] on link "Next" at bounding box center [1128, 75] width 99 height 63
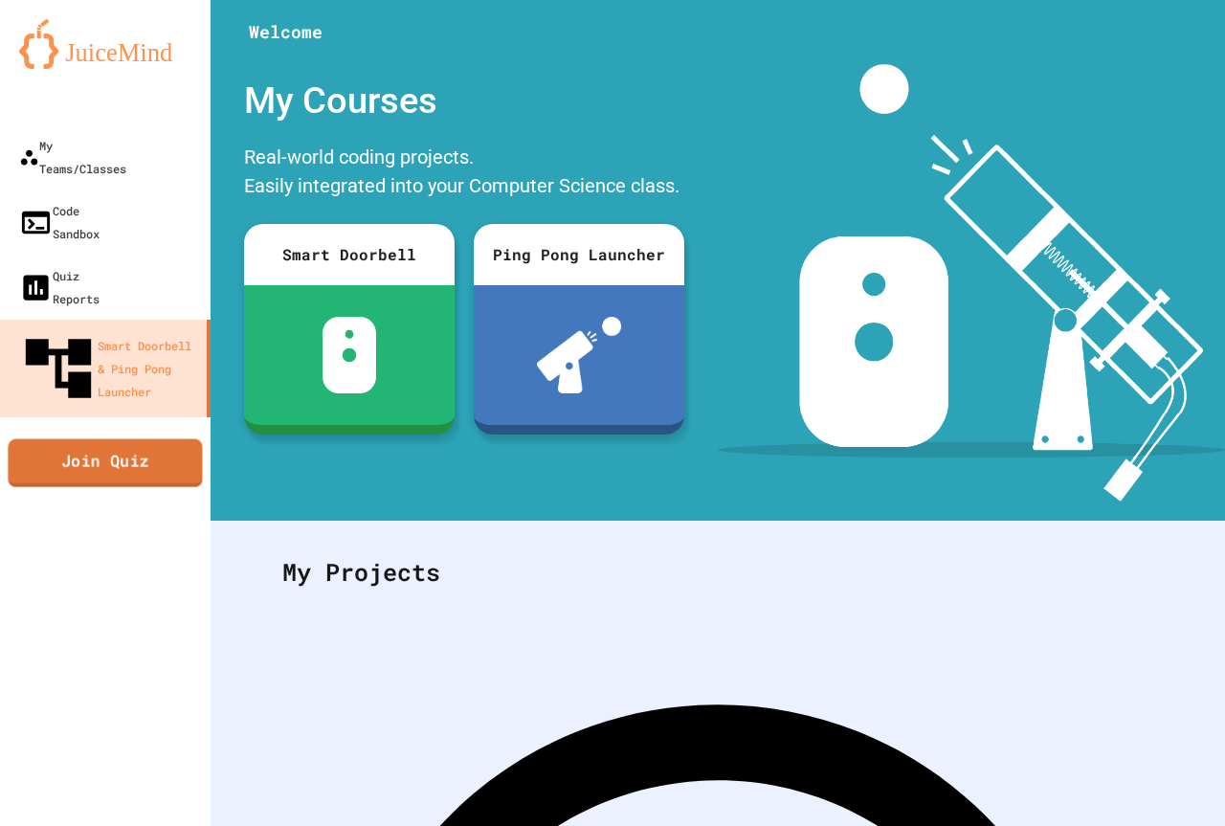
click at [166, 438] on link "Join Quiz" at bounding box center [105, 462] width 194 height 48
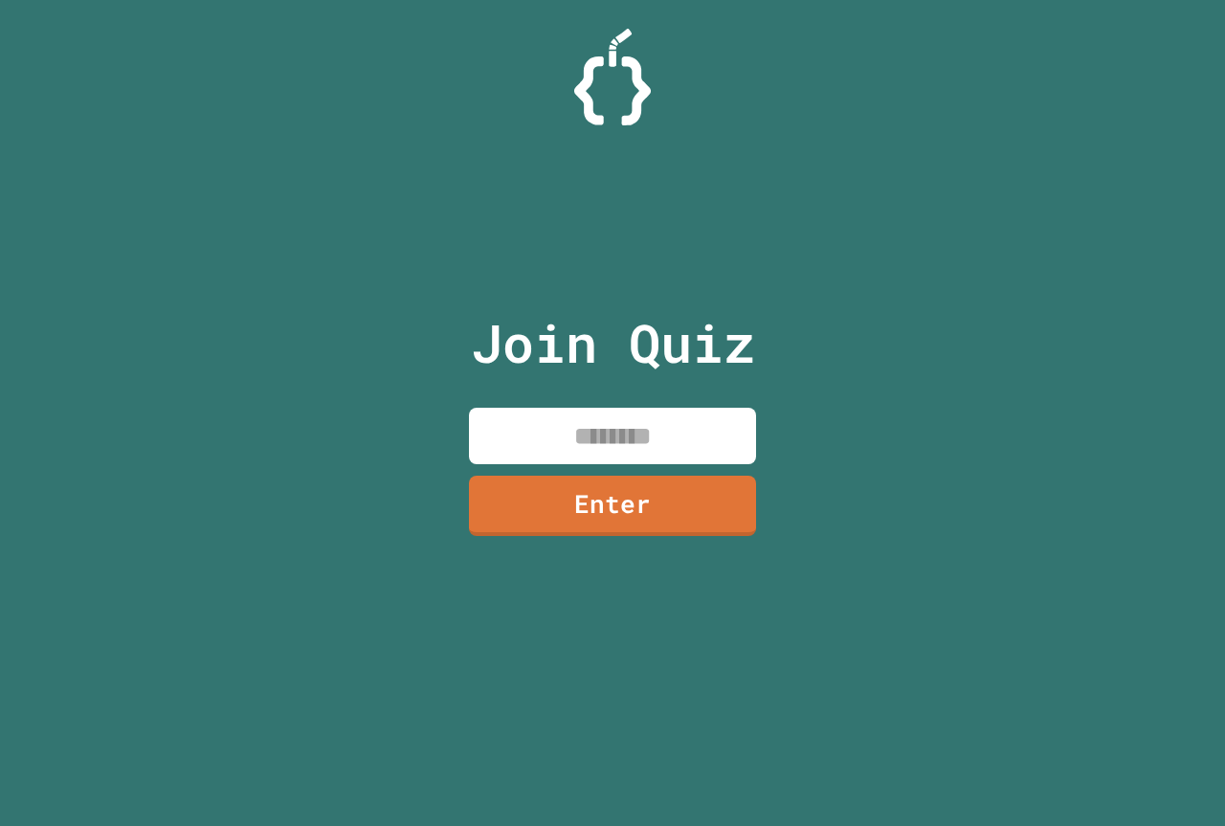
drag, startPoint x: 581, startPoint y: 422, endPoint x: 573, endPoint y: 407, distance: 17.6
click at [573, 404] on div "Join Quiz Enter" at bounding box center [613, 413] width 323 height 730
paste input "********"
type input "********"
click at [585, 493] on link "Enter" at bounding box center [613, 504] width 292 height 63
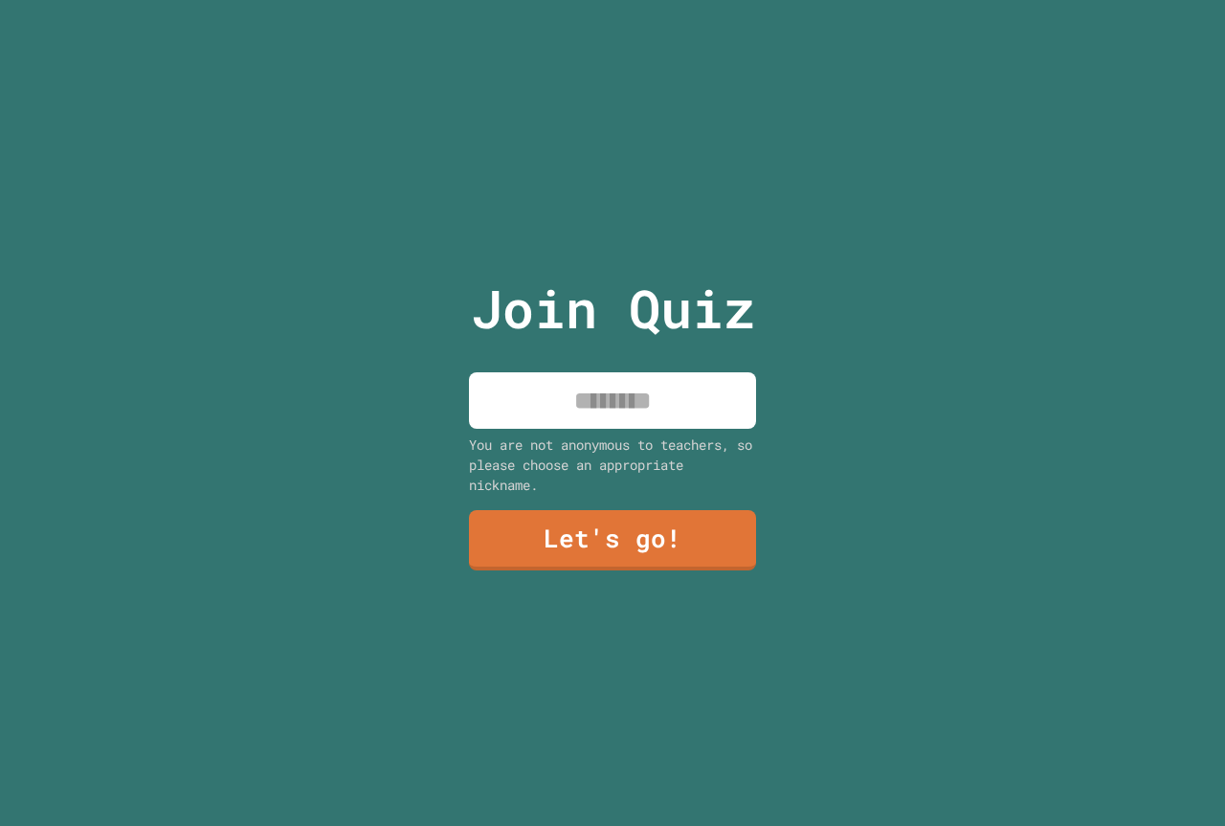
click at [629, 379] on input at bounding box center [612, 400] width 287 height 56
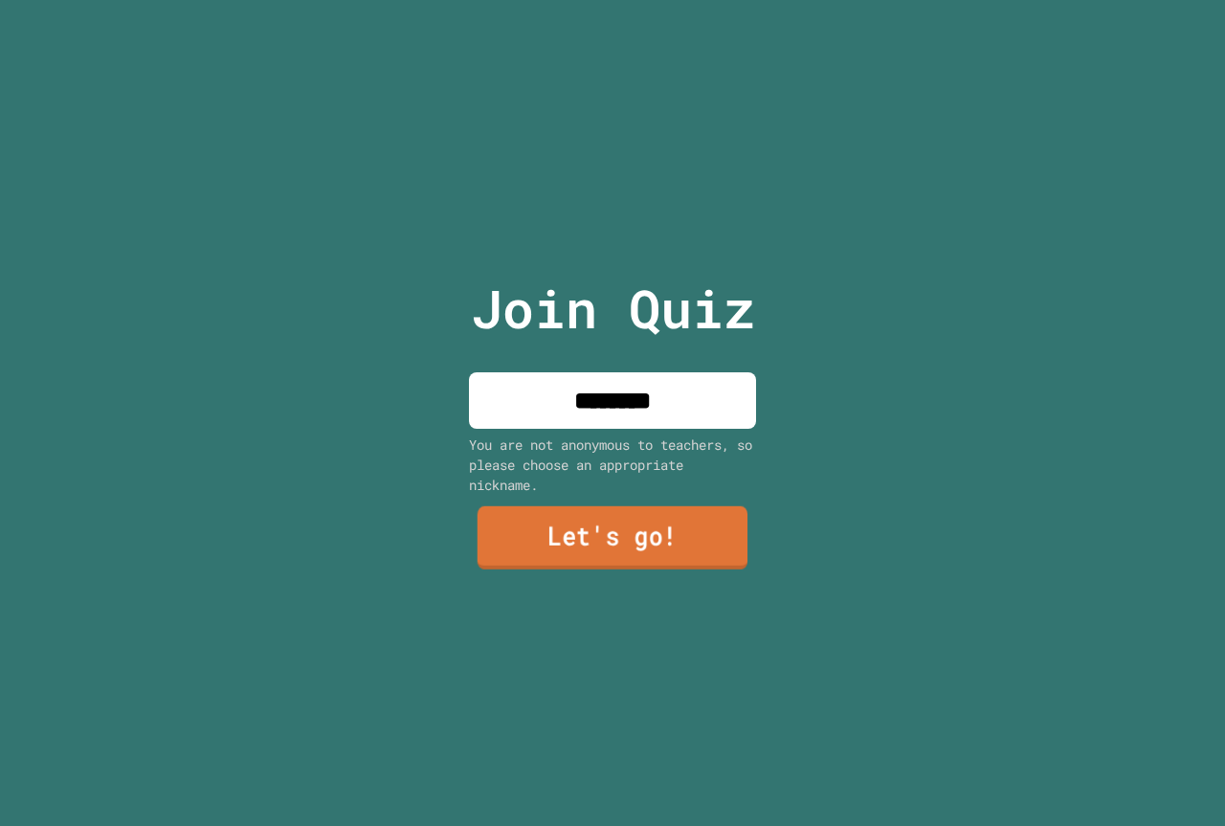
type input "********"
click at [599, 523] on link "Let's go!" at bounding box center [613, 537] width 270 height 63
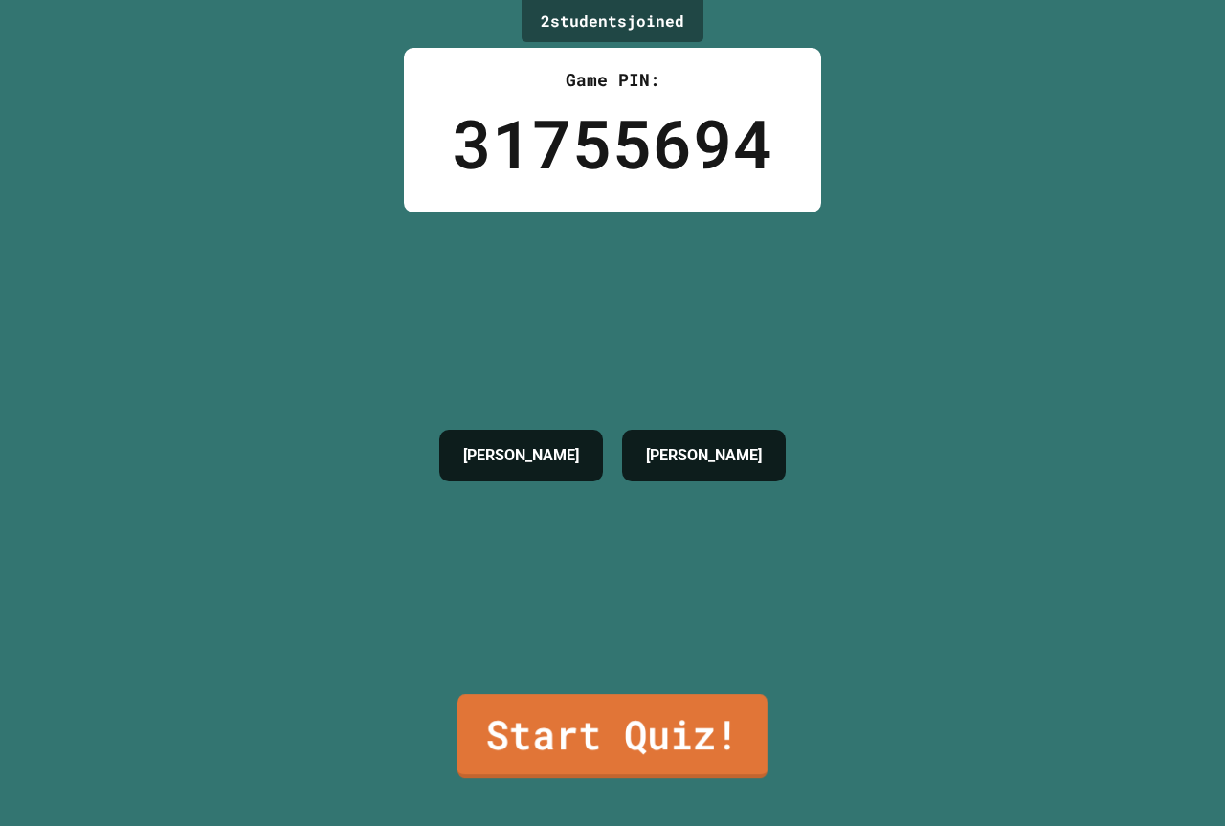
click at [649, 705] on link "Start Quiz!" at bounding box center [613, 736] width 310 height 84
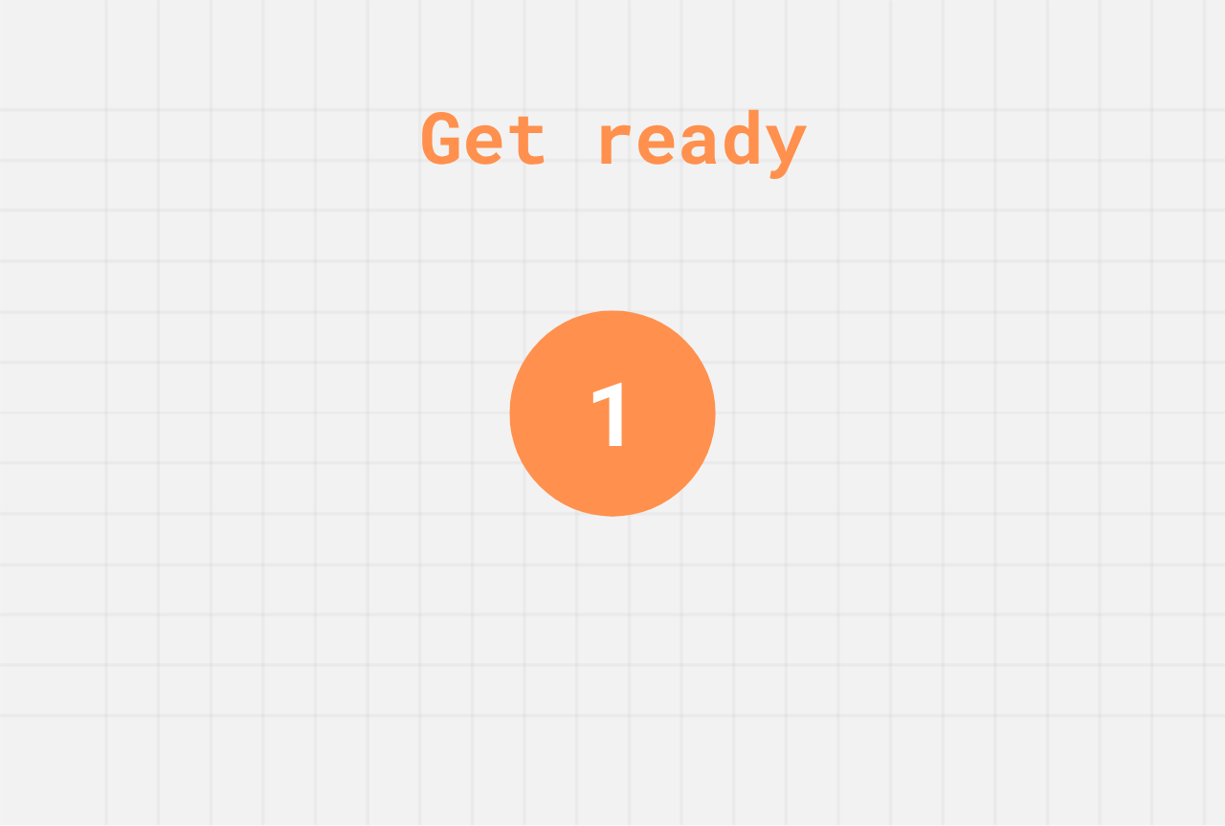
drag, startPoint x: 630, startPoint y: 469, endPoint x: 550, endPoint y: 433, distance: 88.3
click at [550, 433] on div "1" at bounding box center [612, 413] width 206 height 206
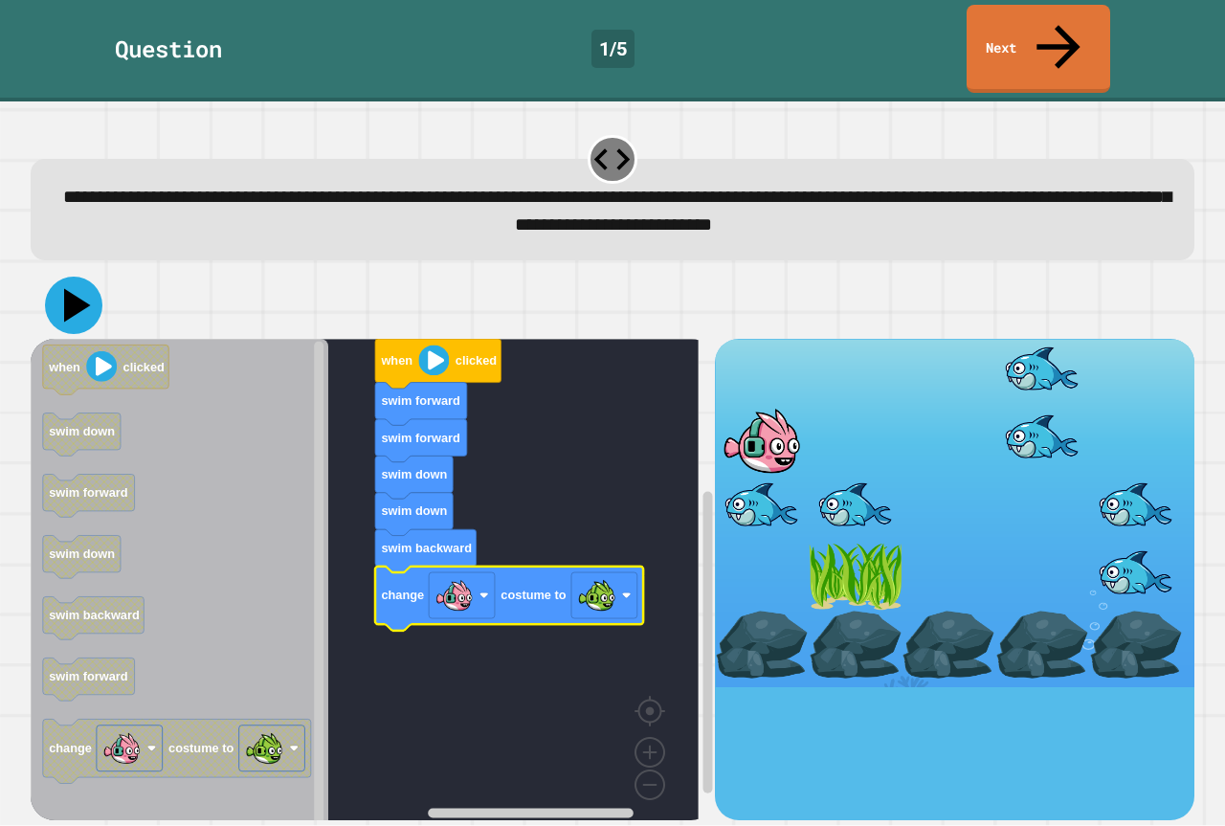
click at [77, 277] on icon at bounding box center [73, 305] width 57 height 57
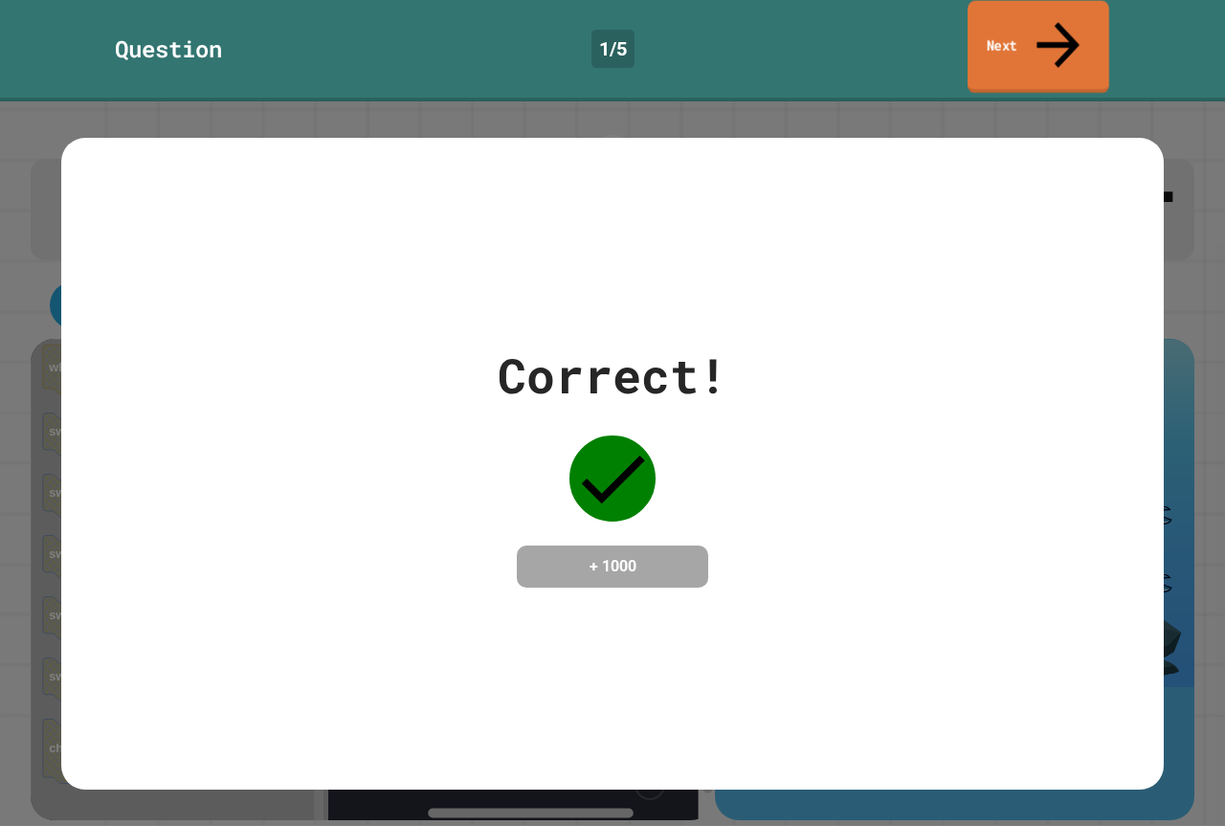
click at [1010, 9] on link "Next" at bounding box center [1039, 47] width 142 height 93
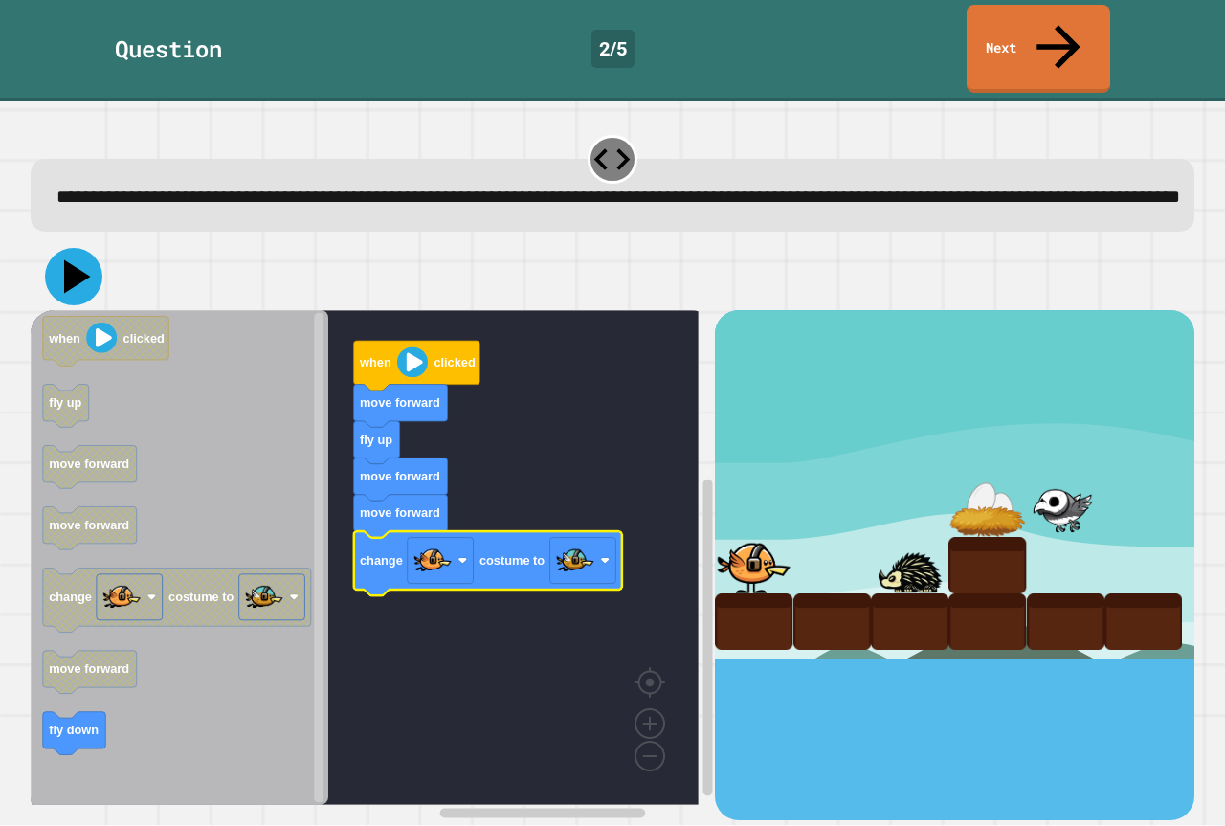
click at [80, 263] on icon at bounding box center [77, 277] width 27 height 34
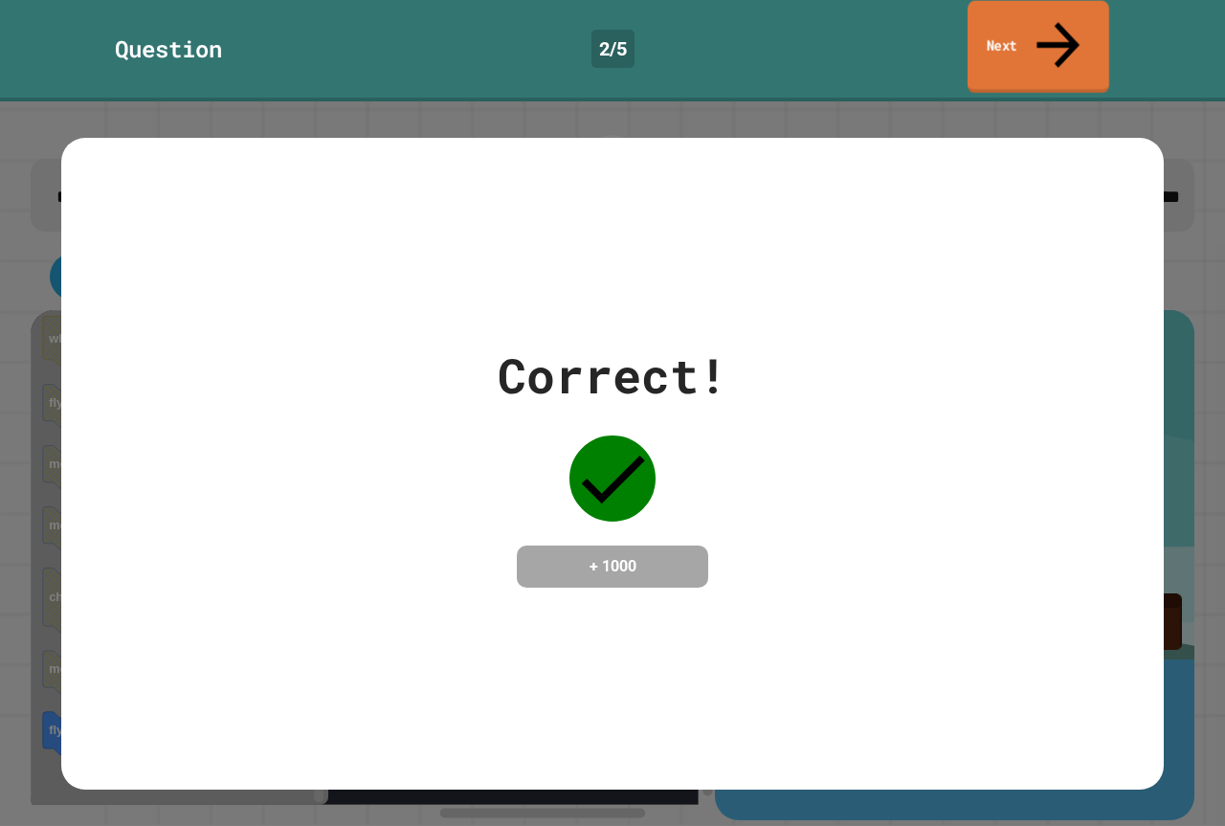
click at [1035, 25] on link "Next" at bounding box center [1039, 47] width 142 height 93
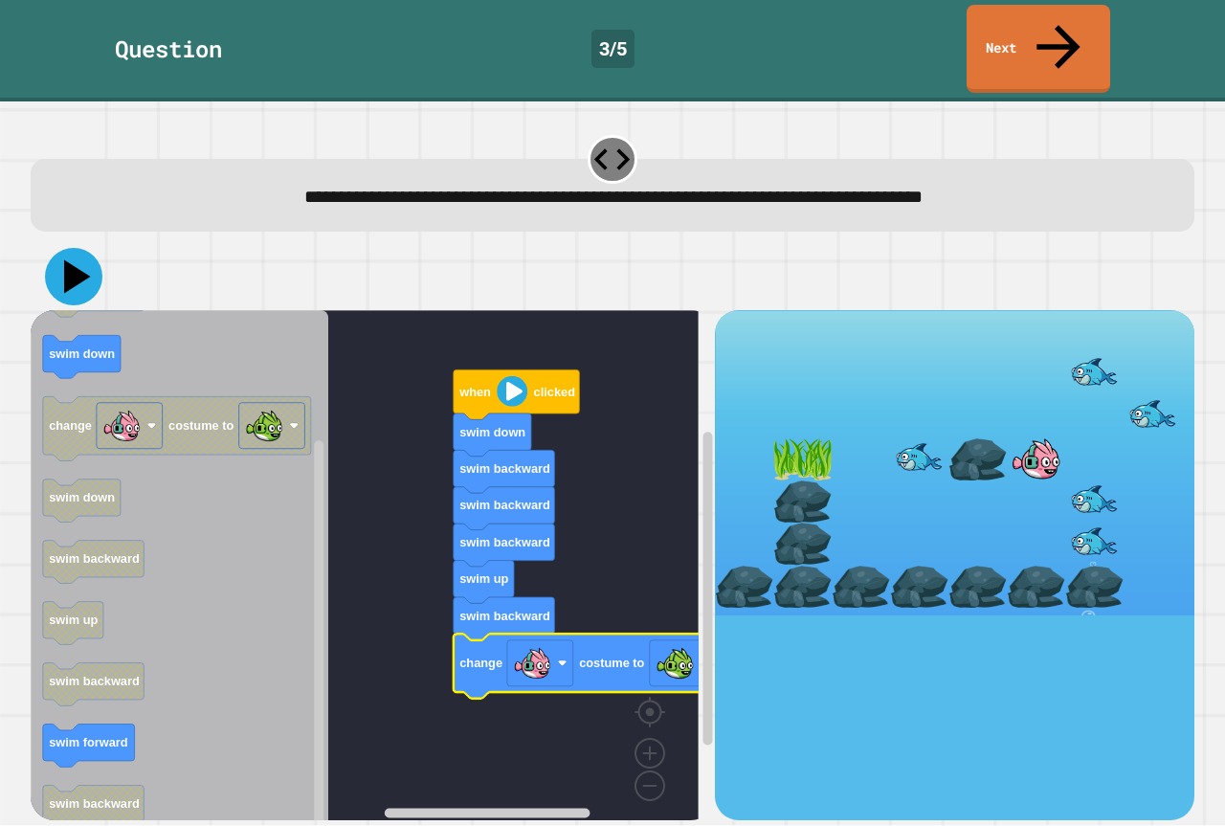
click at [93, 248] on icon at bounding box center [73, 276] width 57 height 57
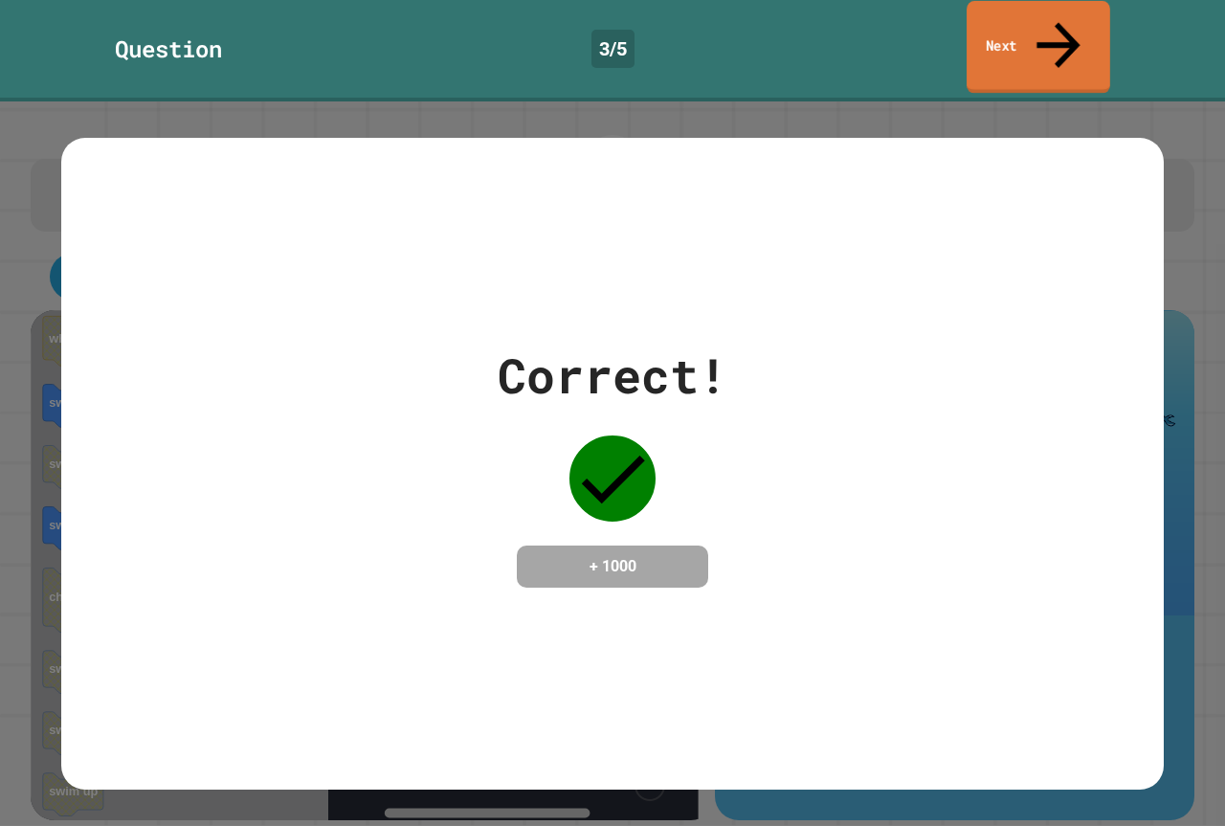
click at [996, 29] on link "Next" at bounding box center [1039, 47] width 144 height 93
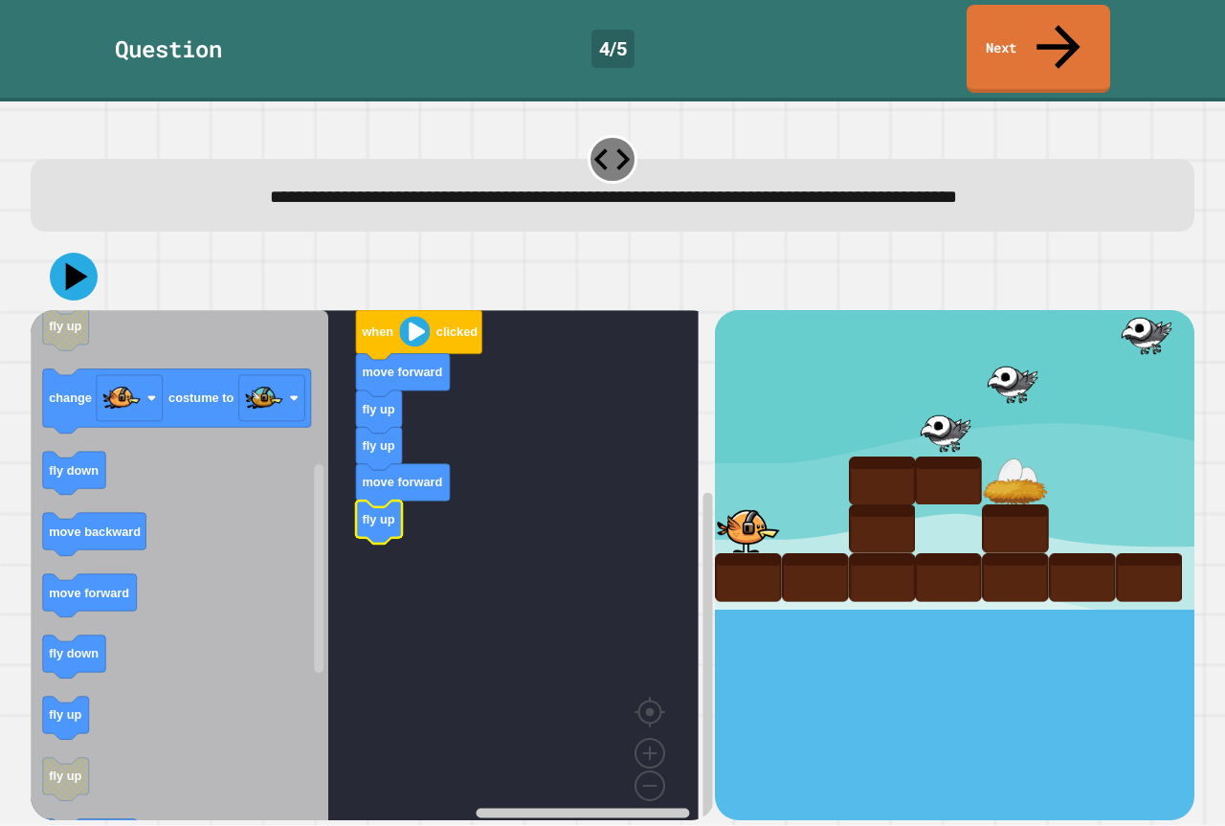
drag, startPoint x: 794, startPoint y: 436, endPoint x: 796, endPoint y: 425, distance: 10.7
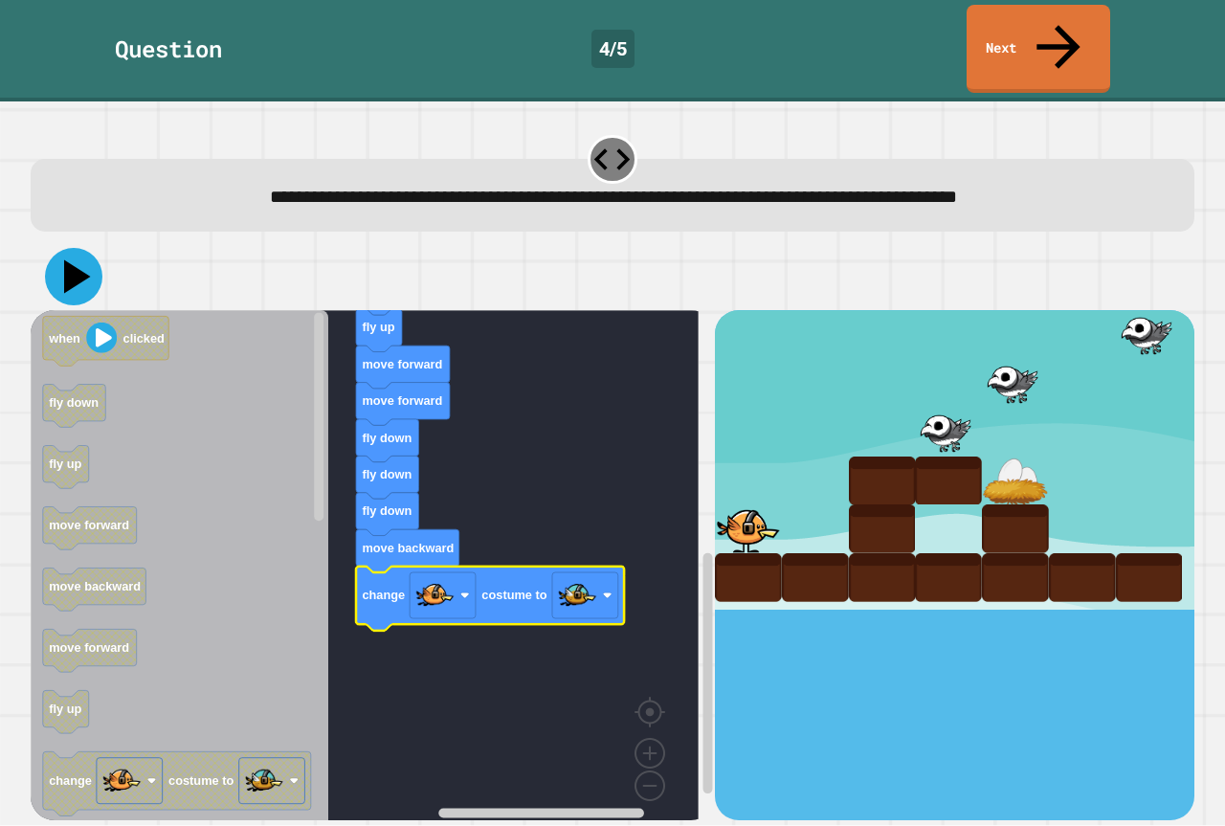
click at [75, 260] on icon at bounding box center [77, 277] width 27 height 34
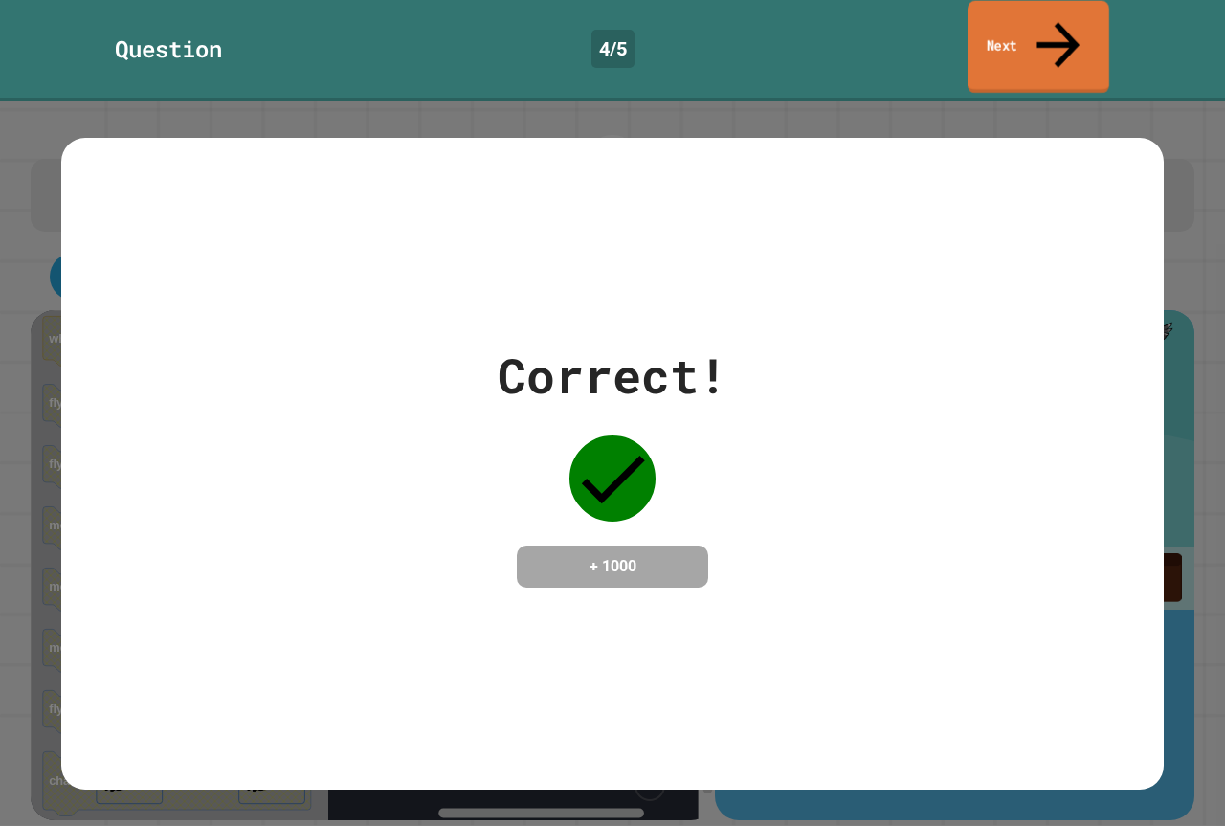
click at [1018, 14] on link "Next" at bounding box center [1039, 47] width 142 height 93
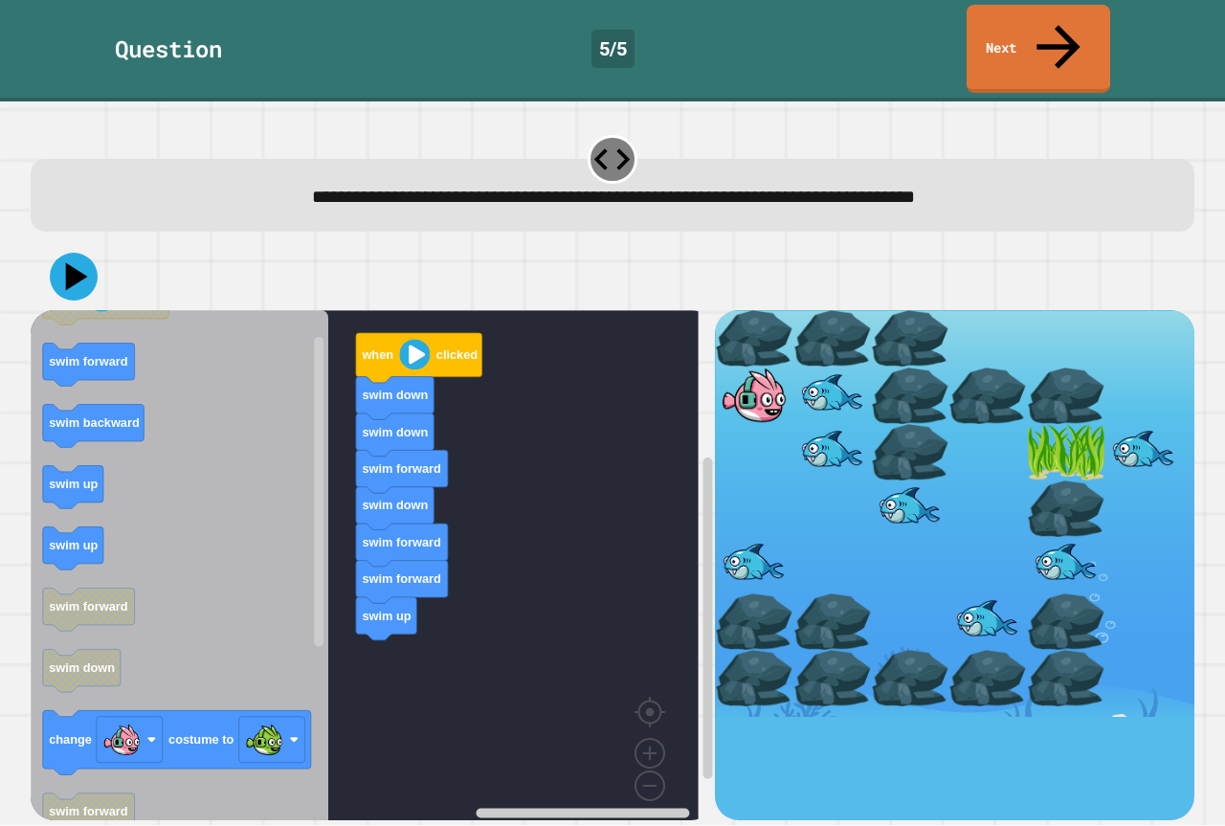
click at [72, 601] on icon "Blockly Workspace" at bounding box center [180, 572] width 298 height 525
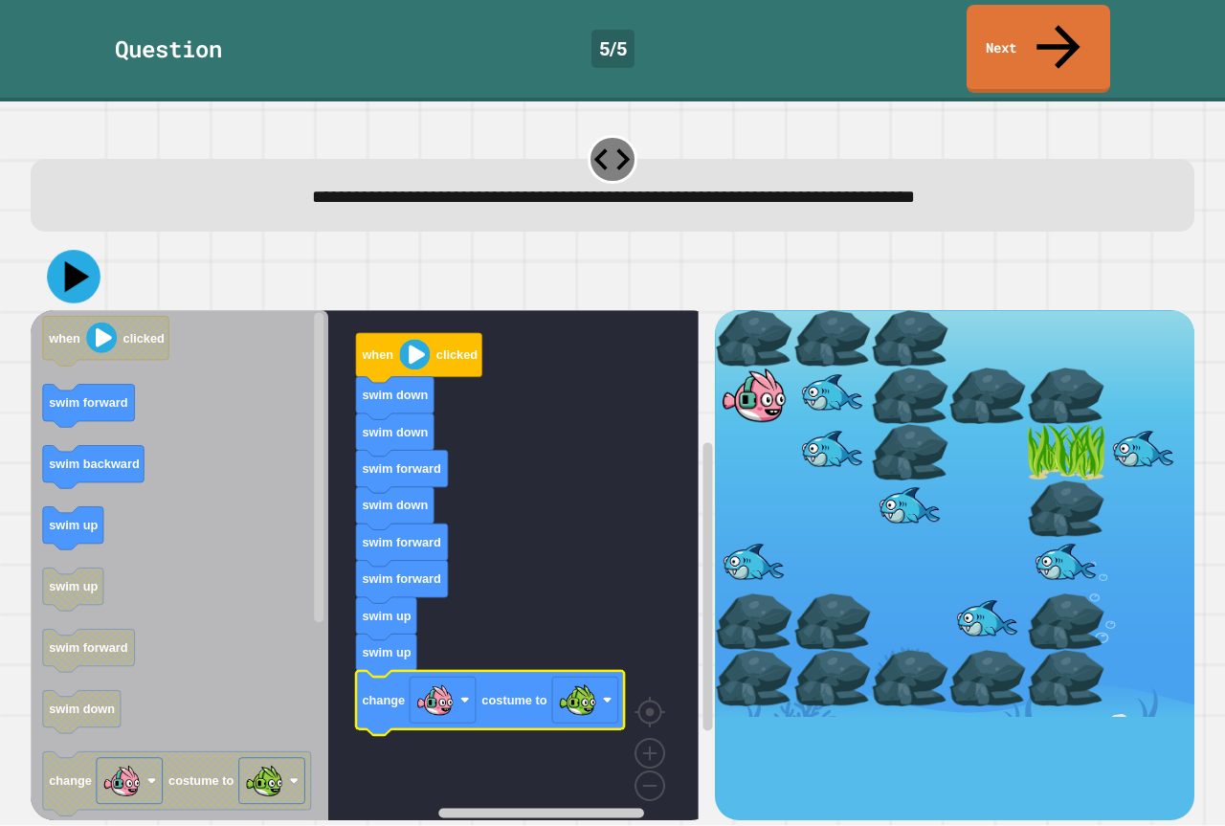
click at [71, 251] on icon at bounding box center [74, 278] width 54 height 54
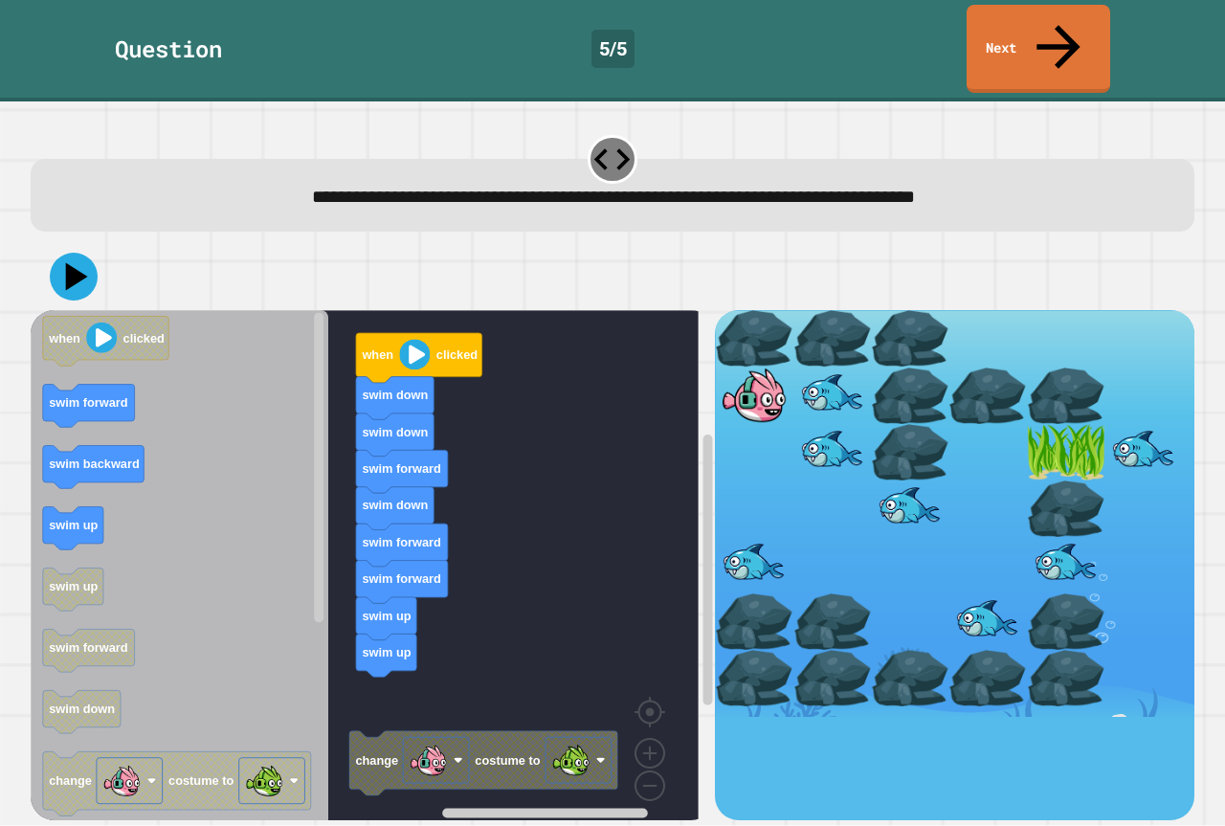
click at [327, 618] on icon "when clicked swim forward swim backward swim up swim up swim forward swim down …" at bounding box center [180, 572] width 298 height 525
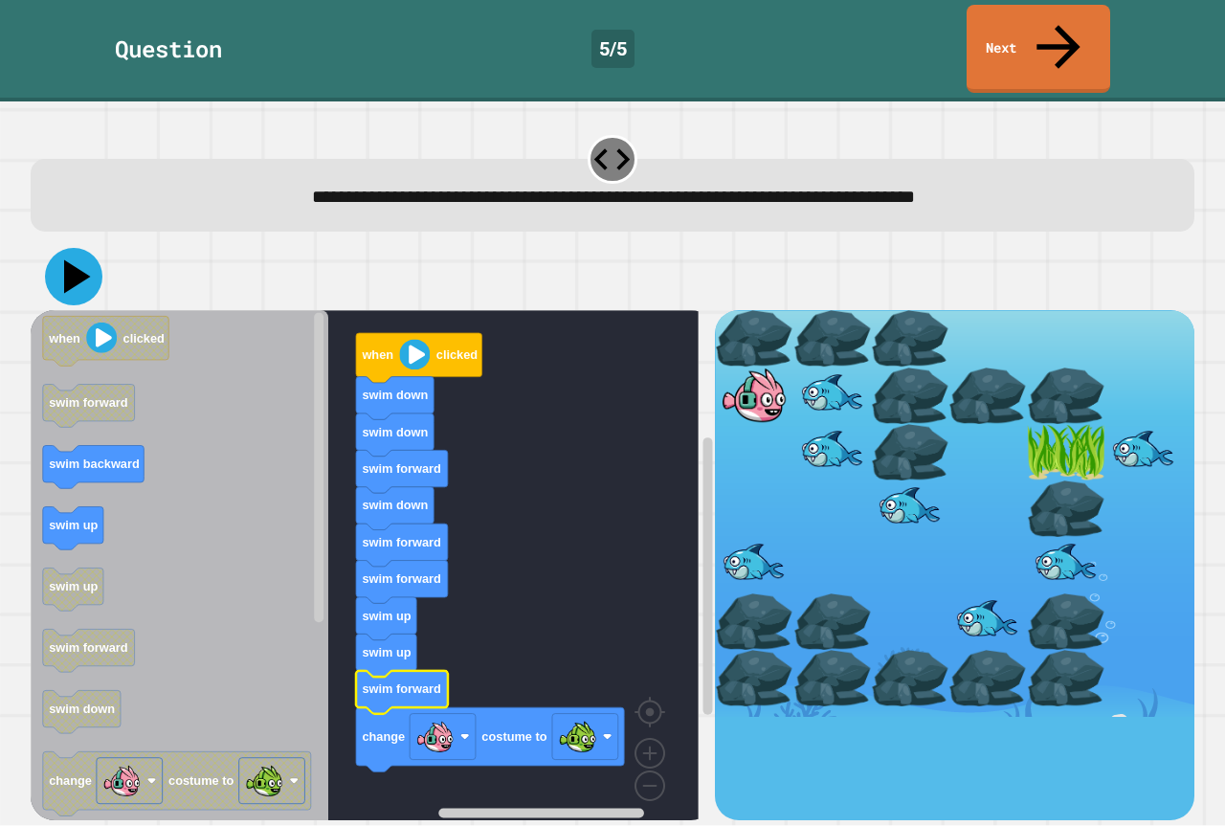
click at [67, 248] on icon at bounding box center [73, 276] width 57 height 57
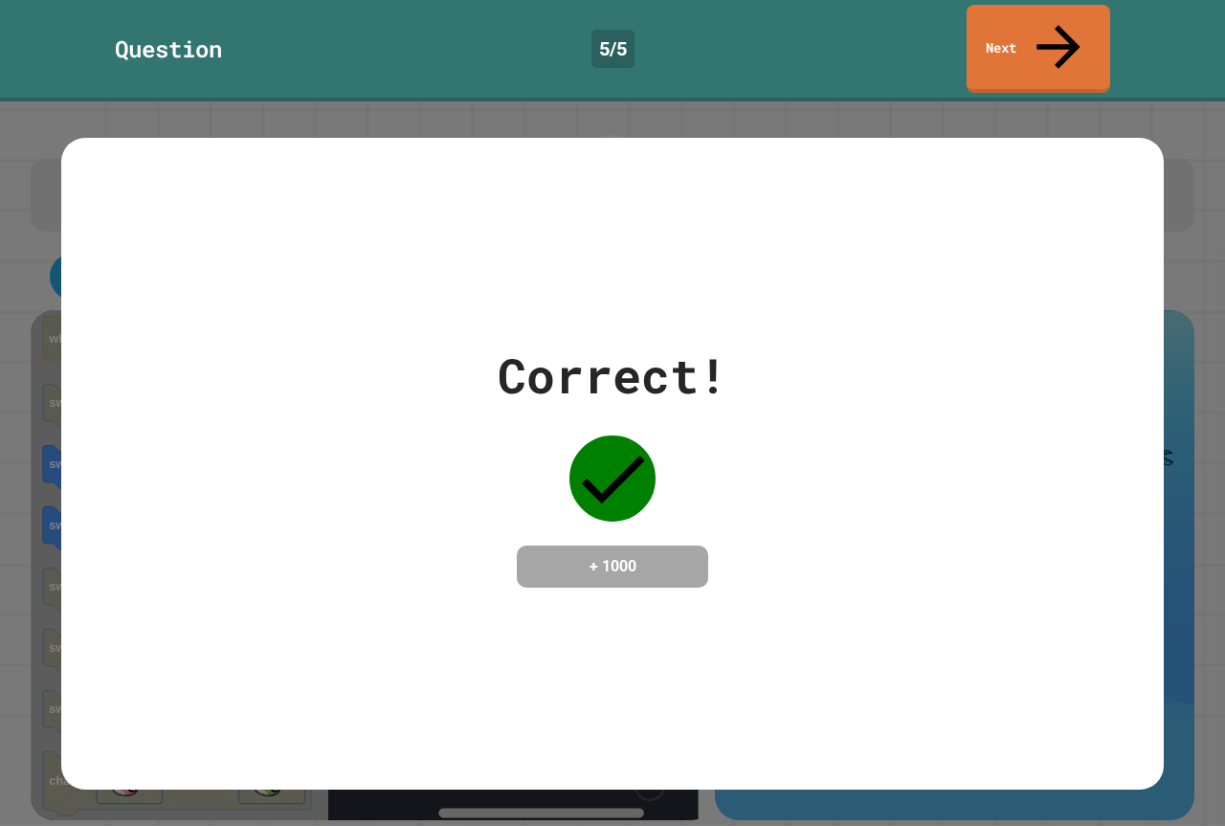
click at [902, 236] on div "Correct! + 1000" at bounding box center [612, 464] width 1103 height 652
click at [998, 31] on link "Next" at bounding box center [1039, 47] width 144 height 93
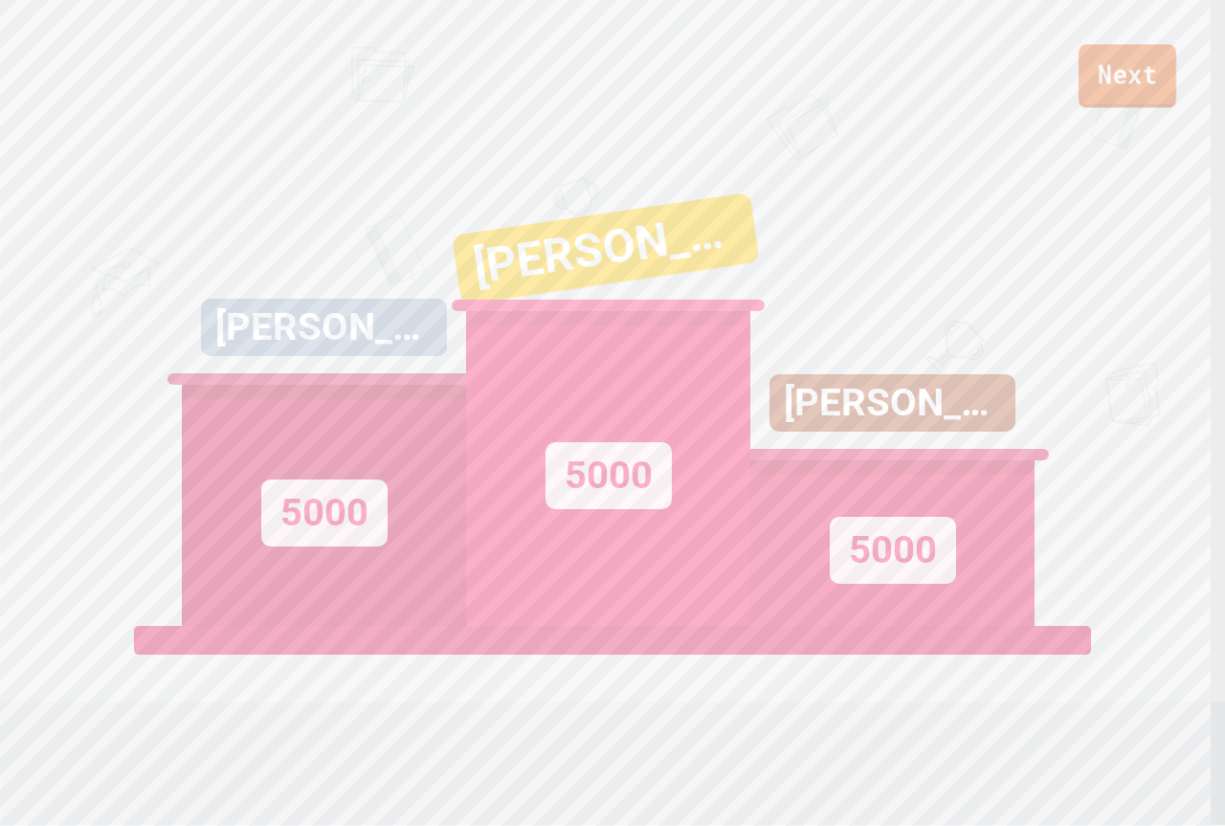
click at [1123, 77] on link "Next" at bounding box center [1128, 75] width 98 height 63
